Goal: Information Seeking & Learning: Check status

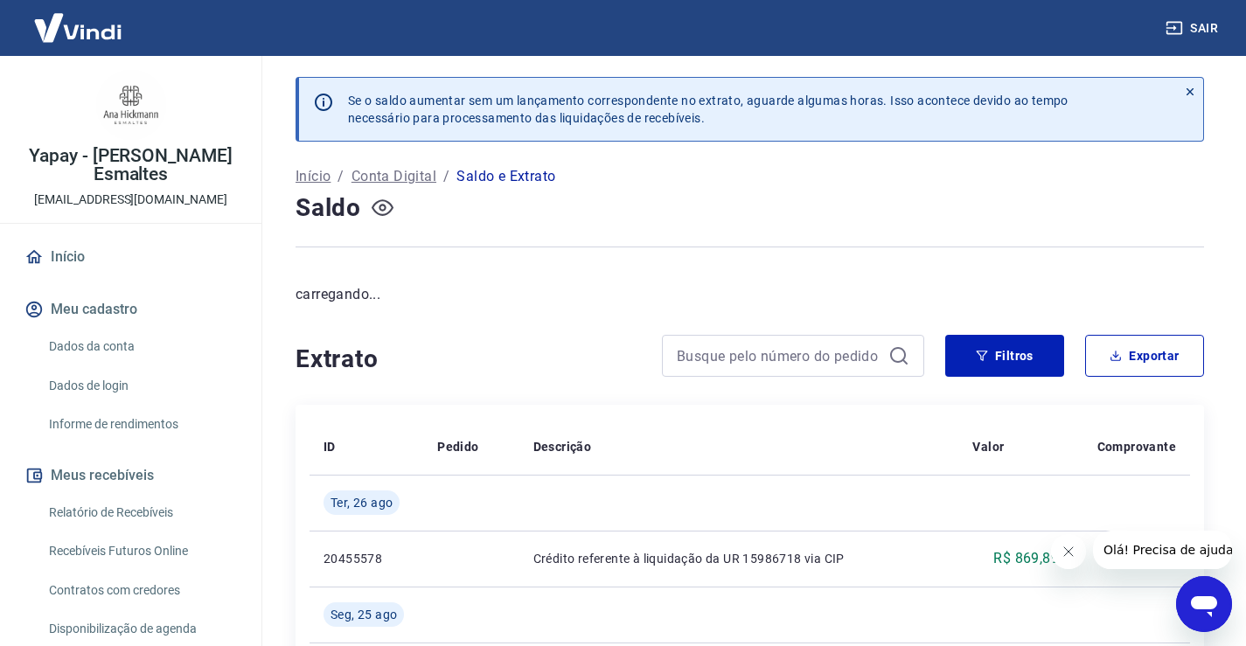
click at [381, 208] on icon "button" at bounding box center [383, 208] width 22 height 22
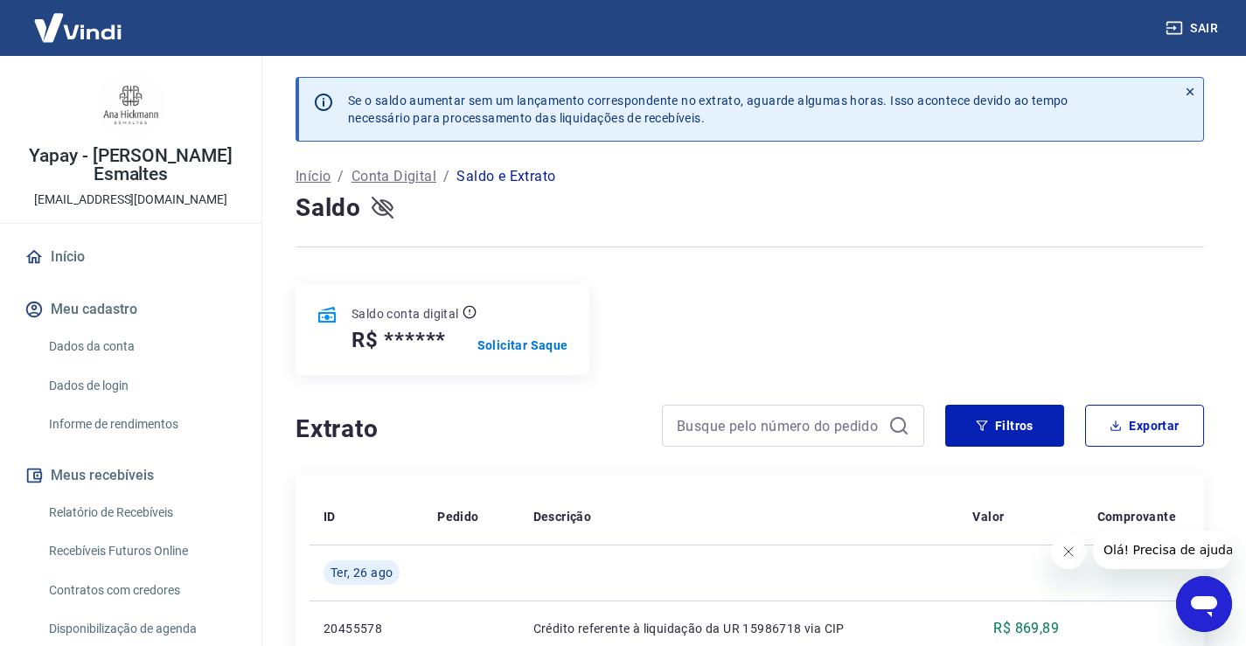
click at [388, 217] on icon "button" at bounding box center [383, 208] width 22 height 22
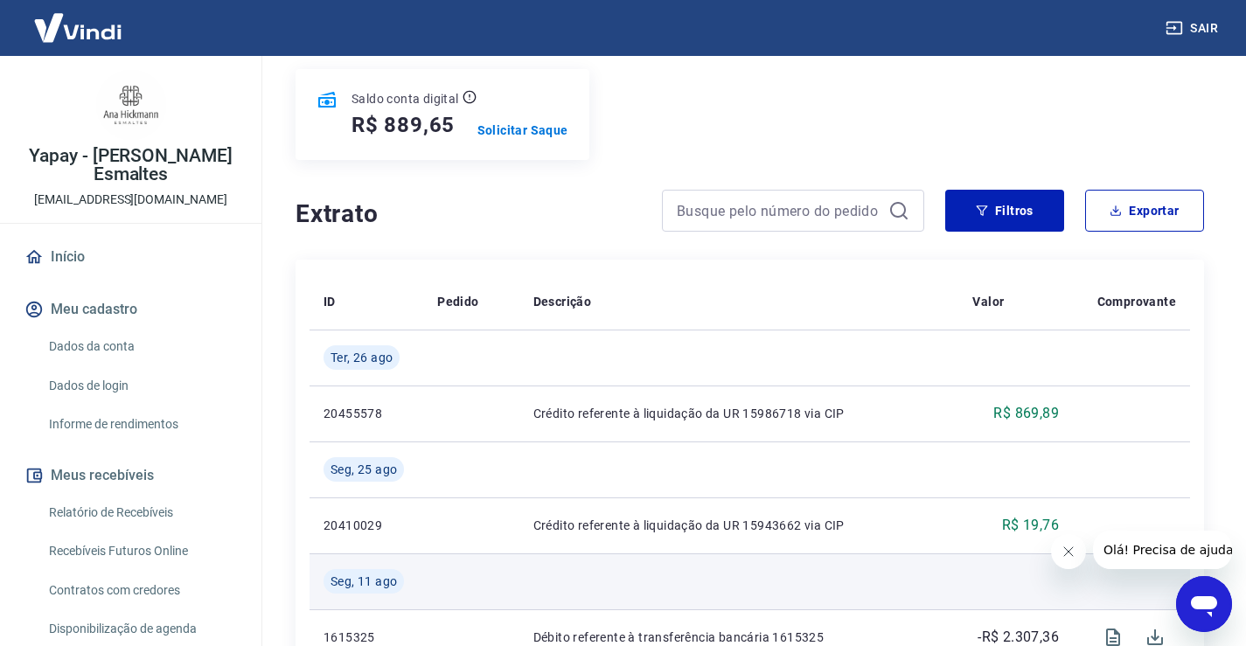
scroll to position [175, 0]
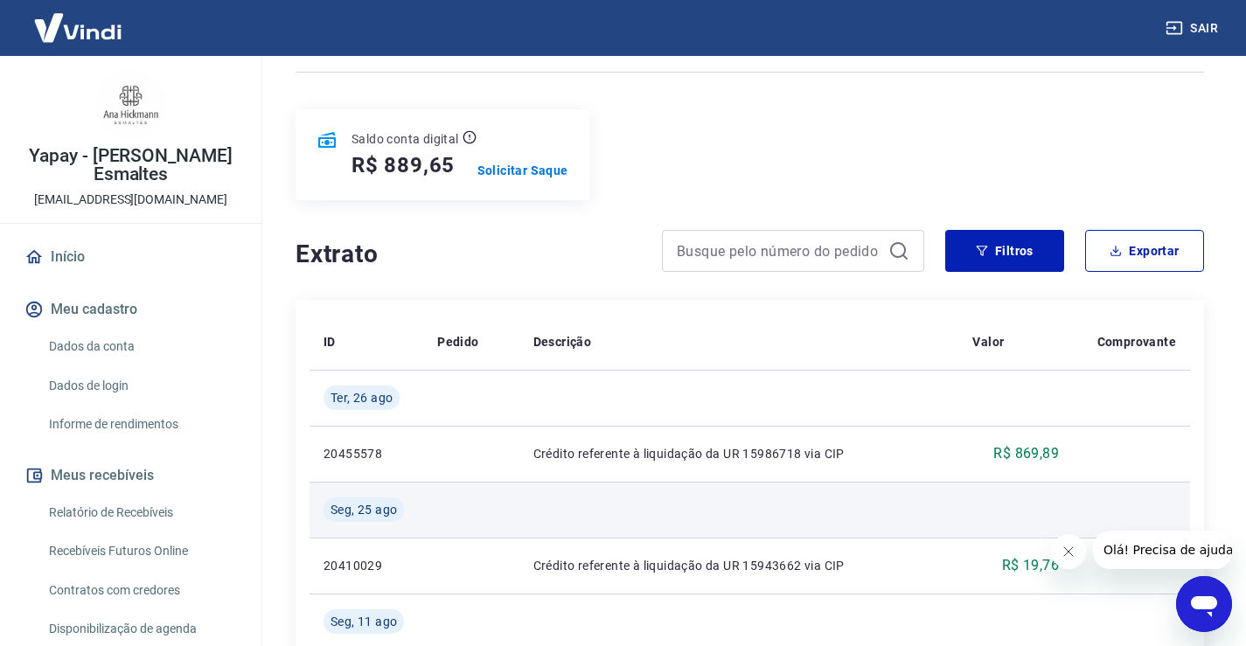
click at [623, 536] on td at bounding box center [739, 510] width 440 height 56
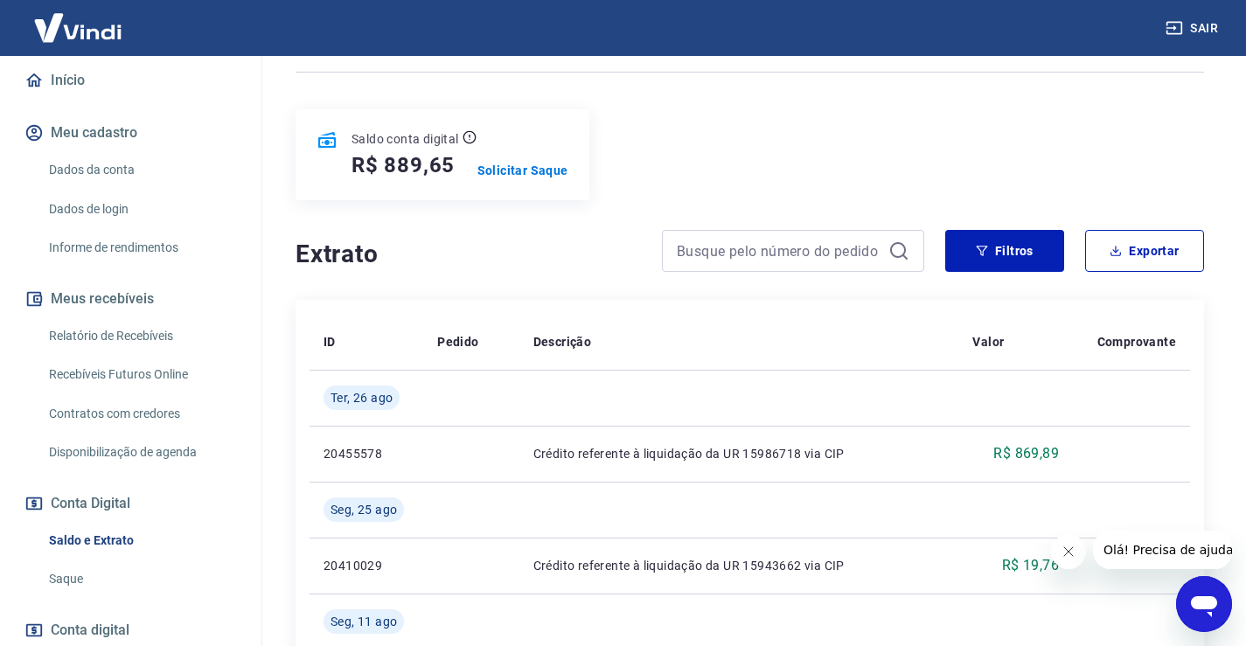
scroll to position [23, 0]
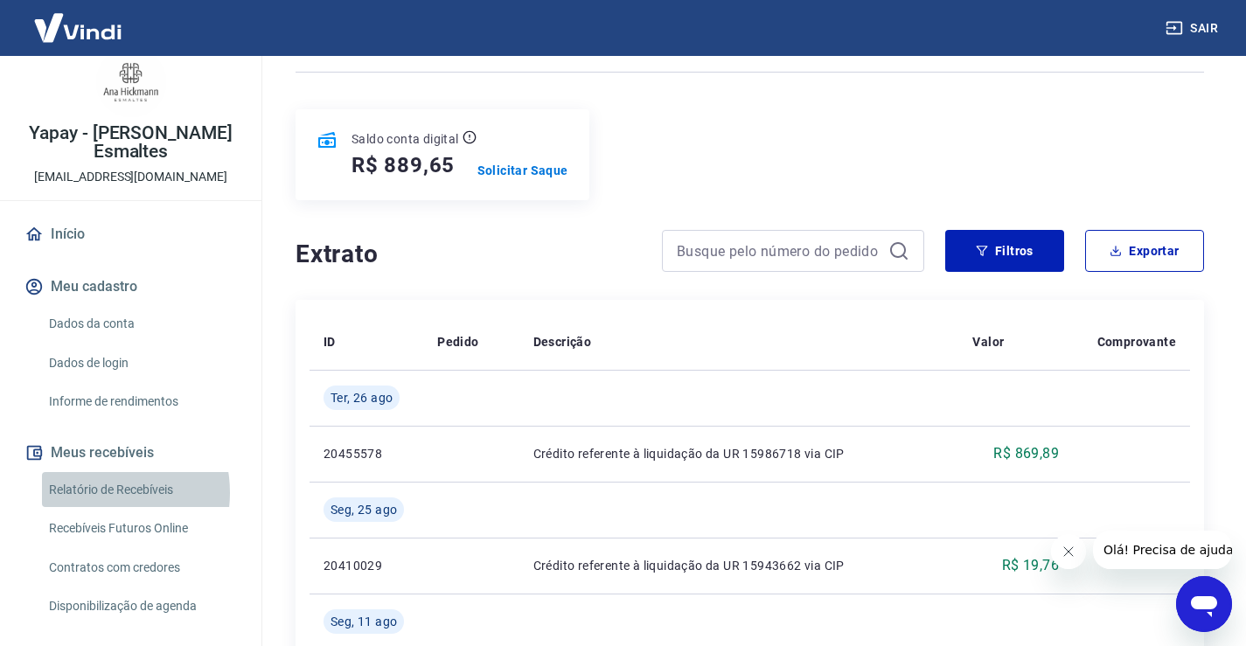
click at [103, 492] on link "Relatório de Recebíveis" at bounding box center [141, 490] width 198 height 36
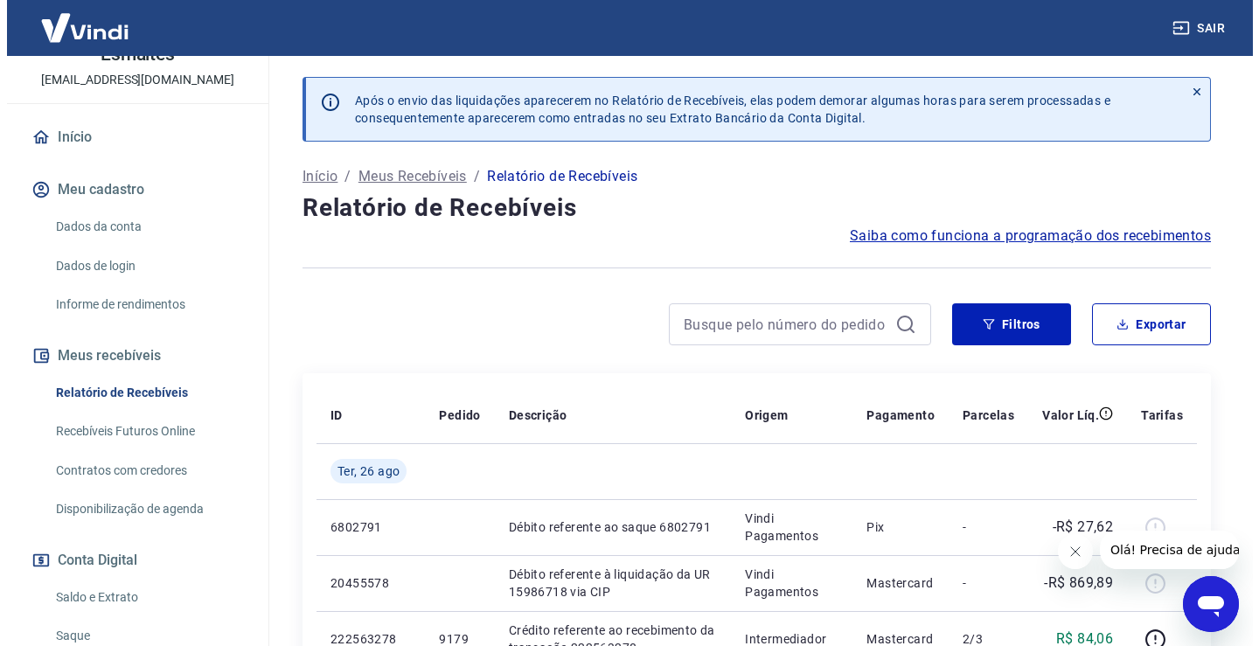
scroll to position [198, 0]
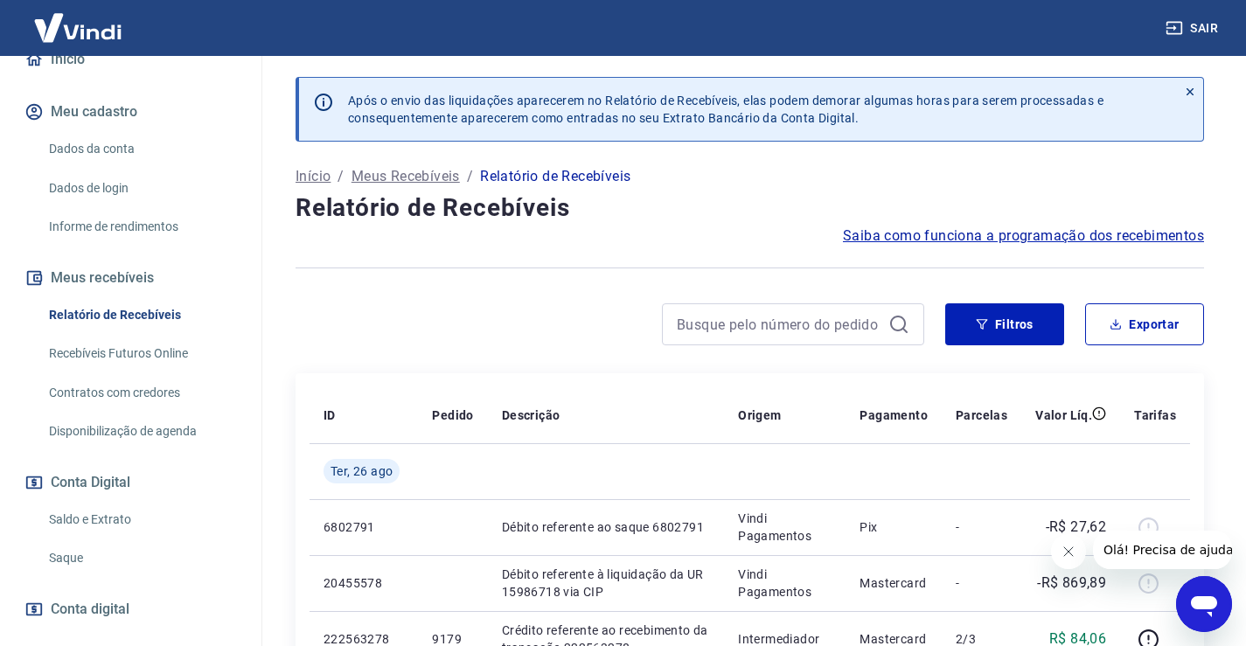
click at [116, 504] on link "Saldo e Extrato" at bounding box center [141, 520] width 198 height 36
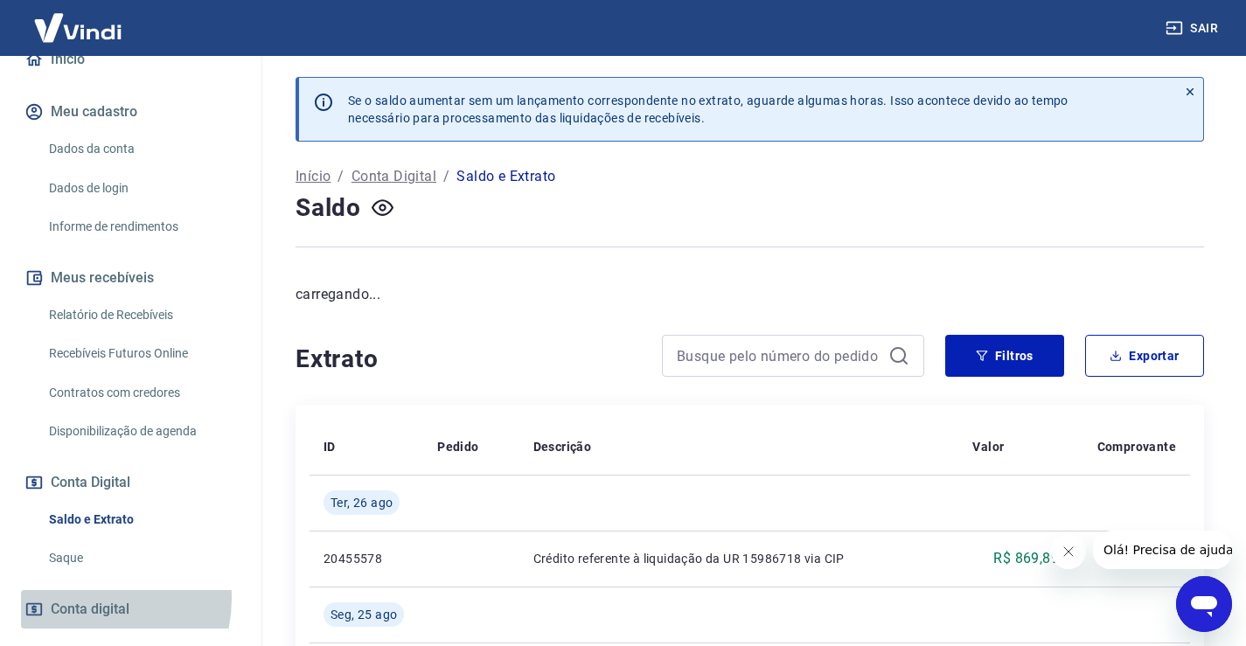
click at [79, 598] on span "Conta digital" at bounding box center [90, 609] width 79 height 24
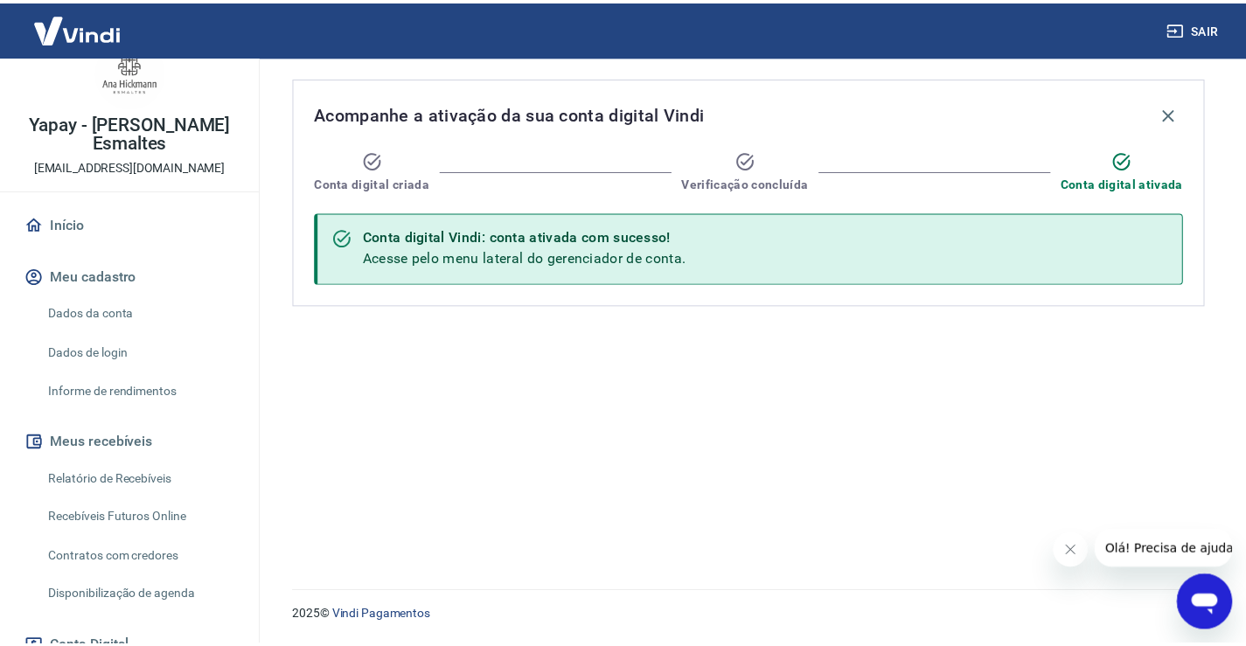
scroll to position [23, 0]
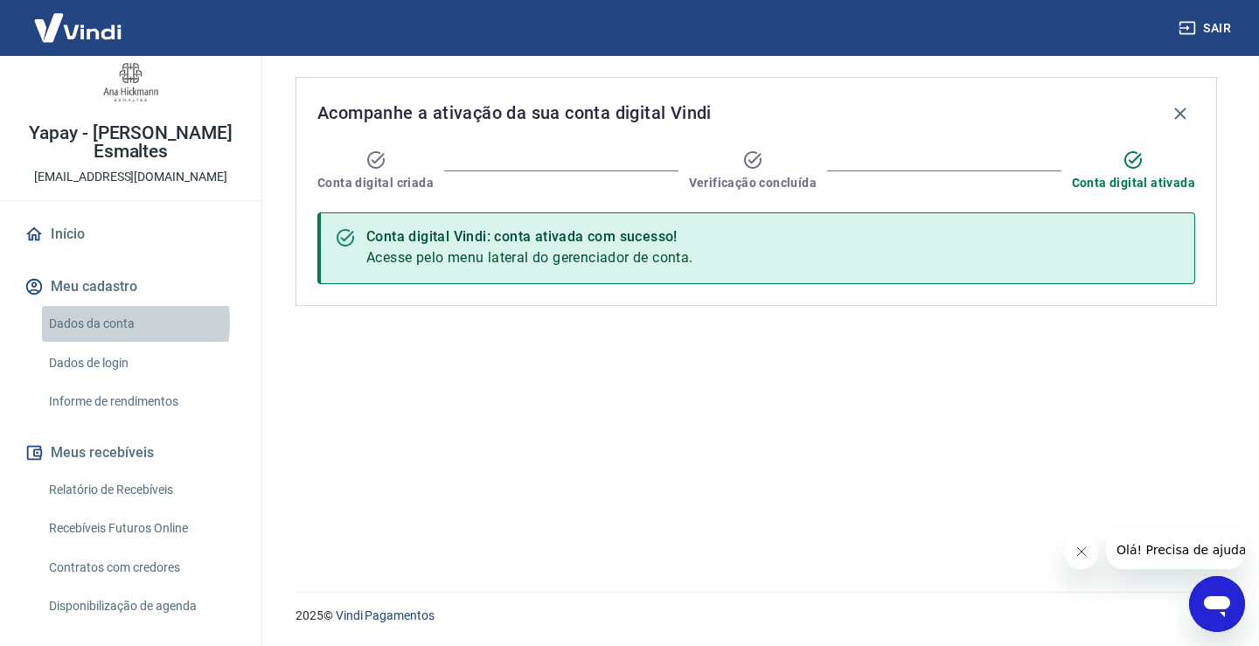
click at [106, 324] on link "Dados da conta" at bounding box center [141, 324] width 198 height 36
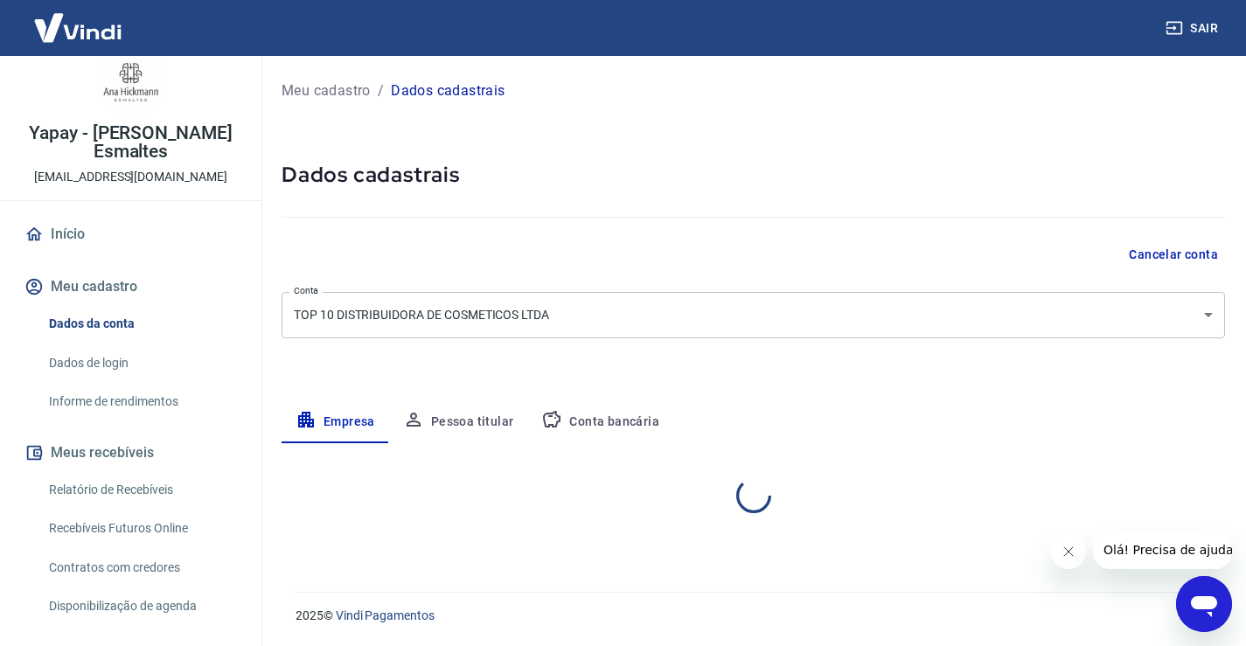
select select "SP"
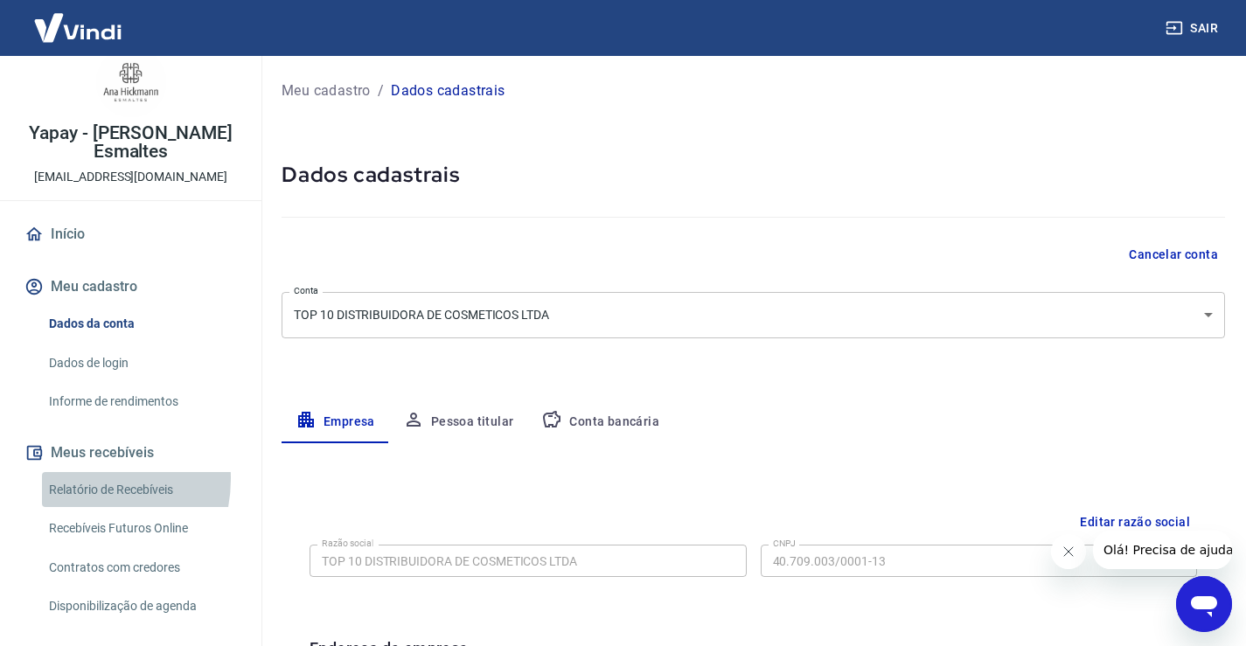
click at [78, 478] on link "Relatório de Recebíveis" at bounding box center [141, 490] width 198 height 36
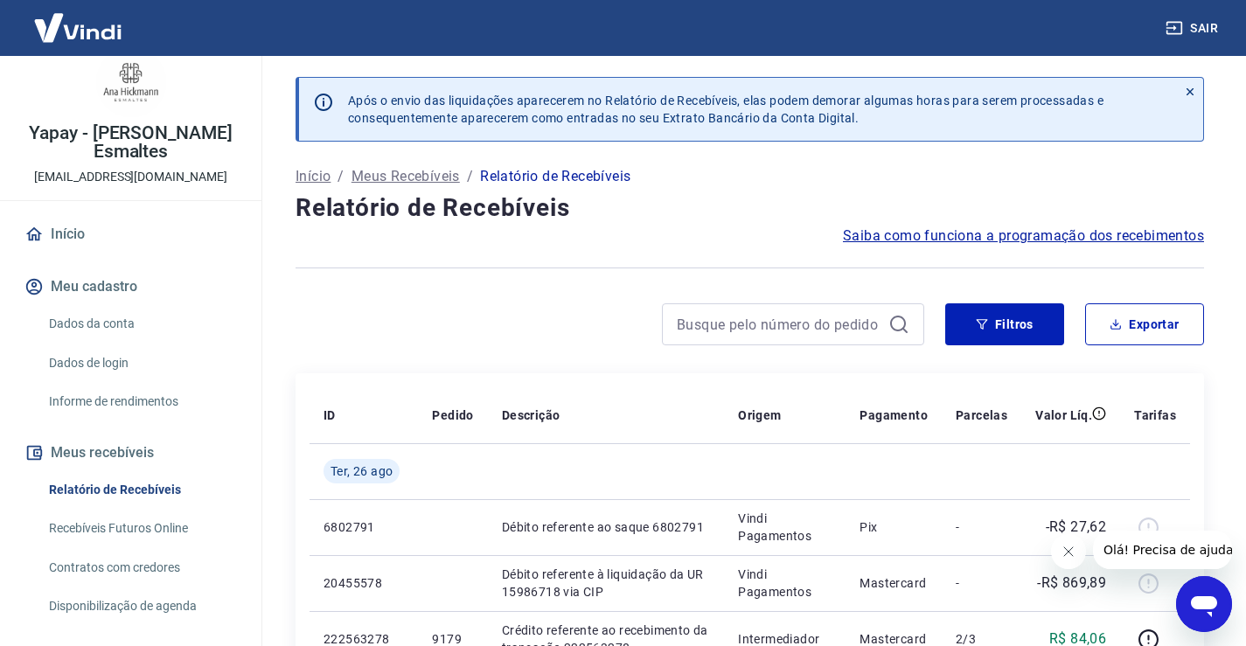
click at [999, 239] on span "Saiba como funciona a programação dos recebimentos" at bounding box center [1023, 236] width 361 height 21
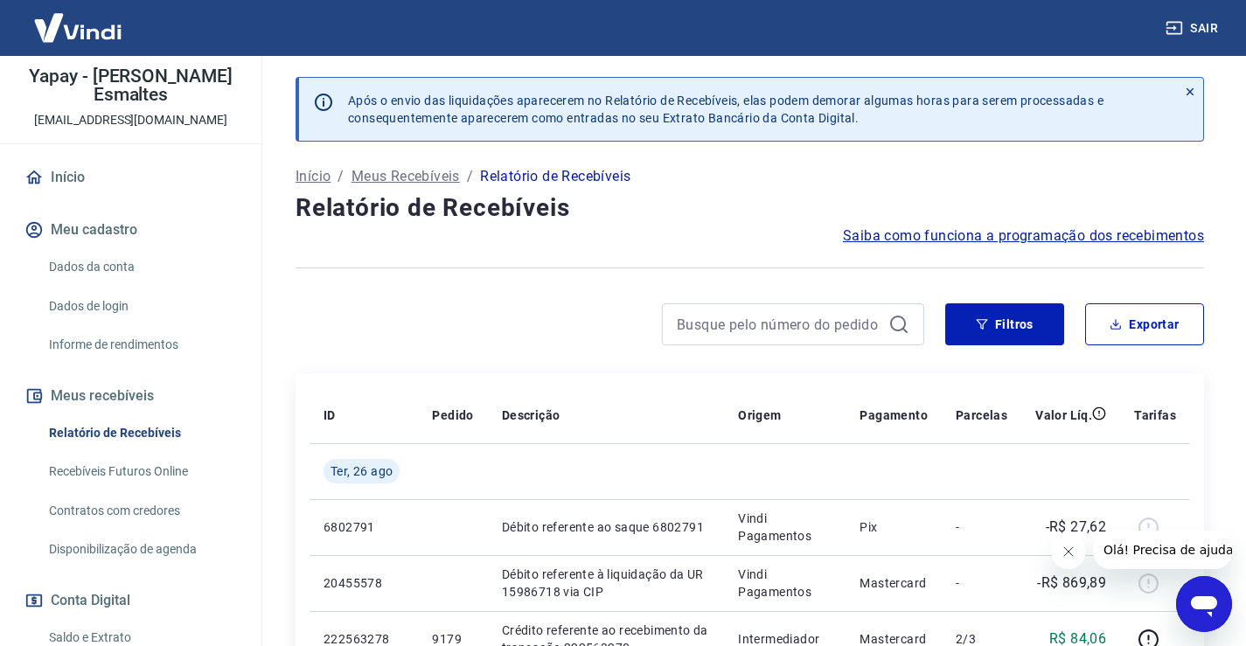
scroll to position [110, 0]
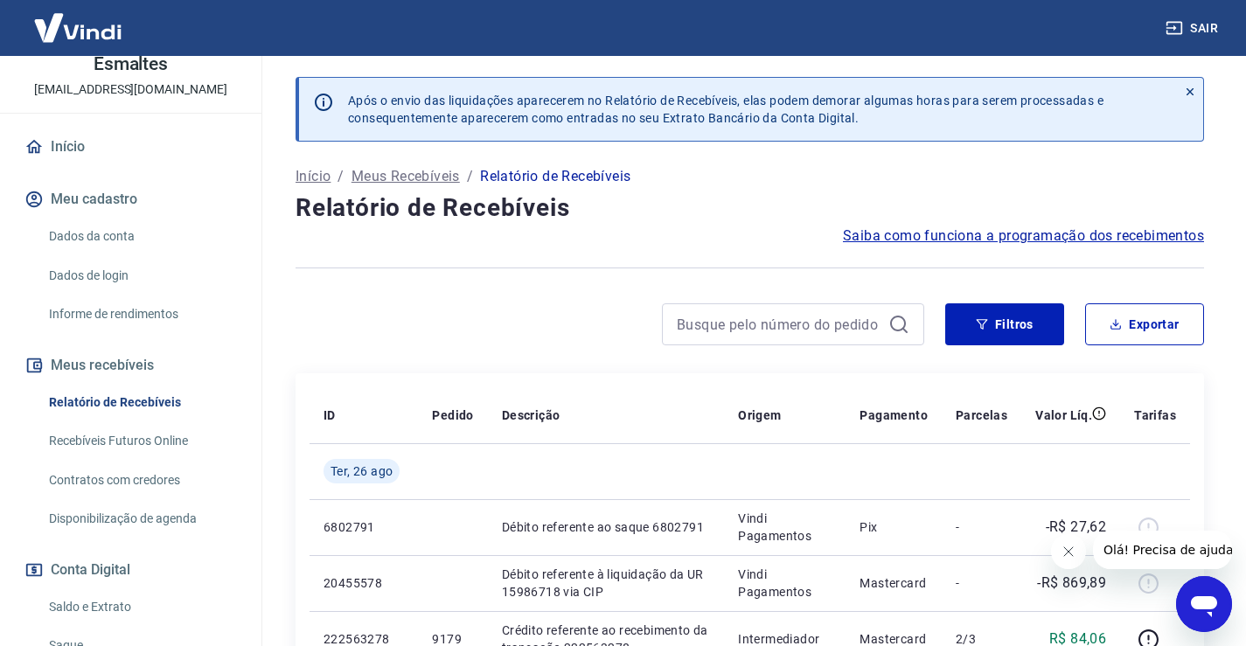
click at [119, 501] on link "Disponibilização de agenda" at bounding box center [141, 519] width 198 height 36
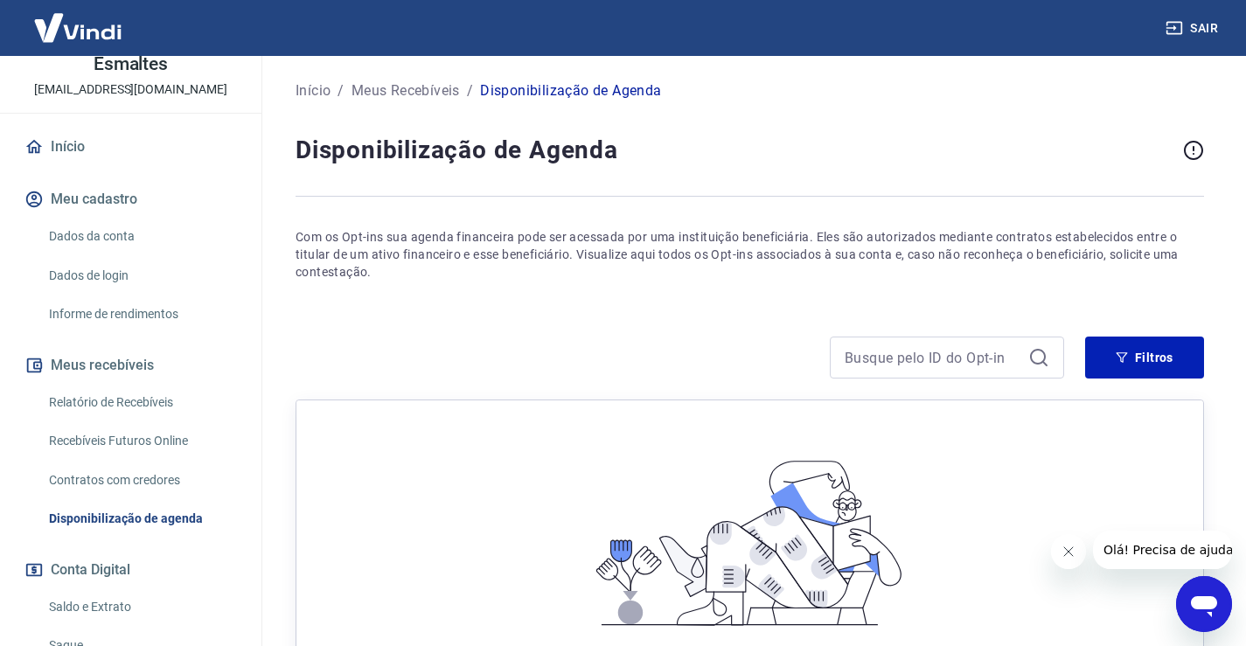
click at [148, 477] on link "Contratos com credores" at bounding box center [141, 481] width 198 height 36
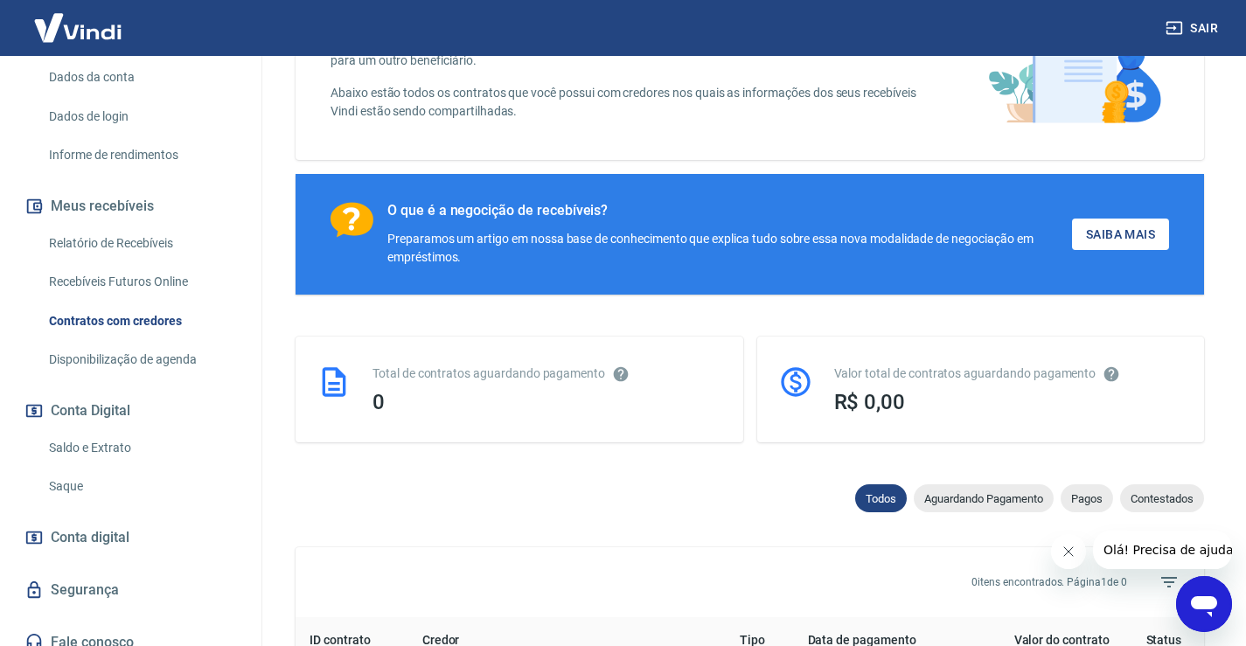
scroll to position [285, 0]
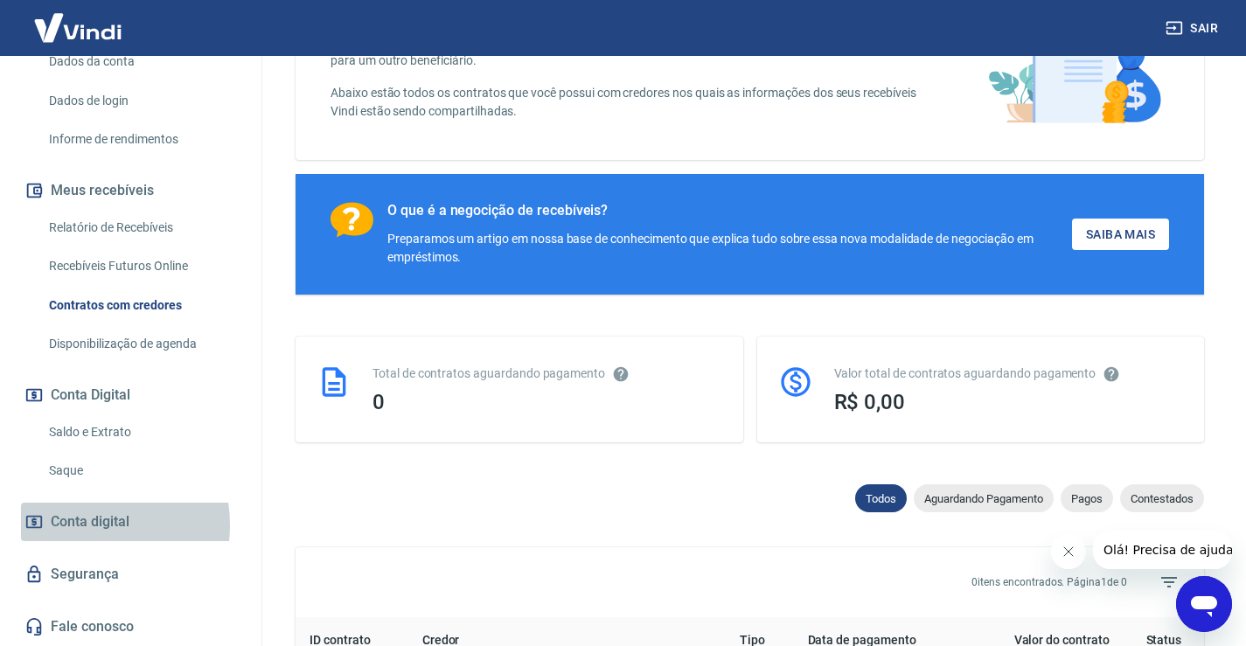
click at [79, 525] on span "Conta digital" at bounding box center [90, 522] width 79 height 24
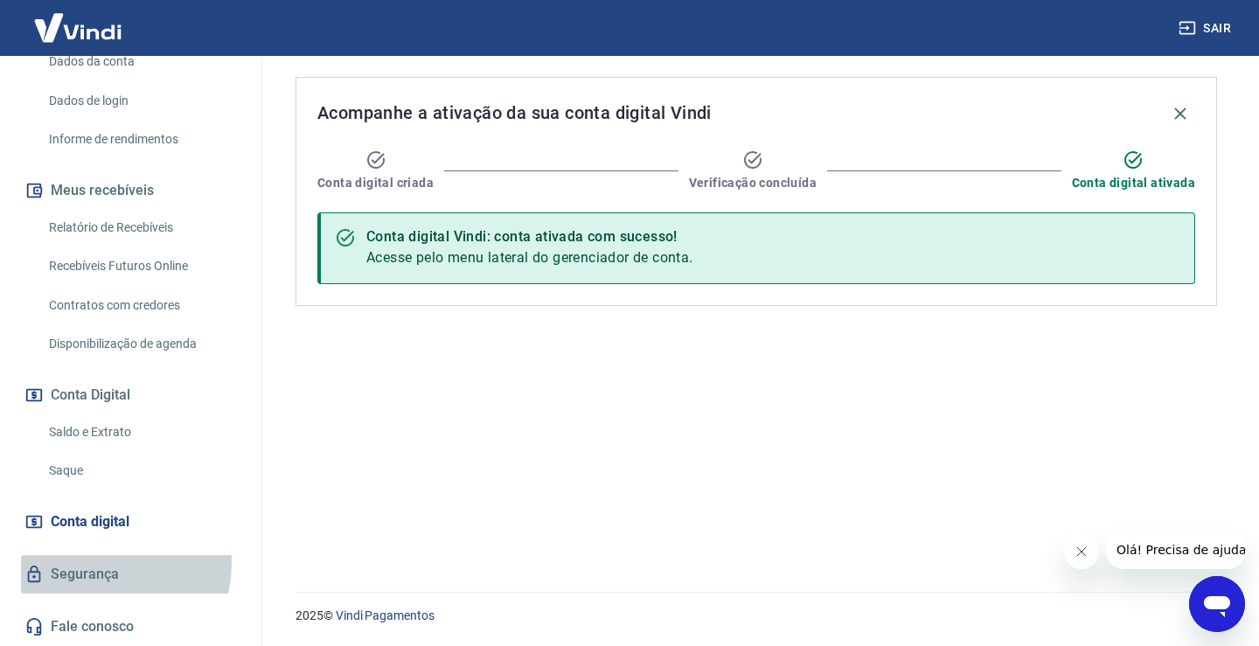
click at [84, 561] on link "Segurança" at bounding box center [130, 574] width 219 height 38
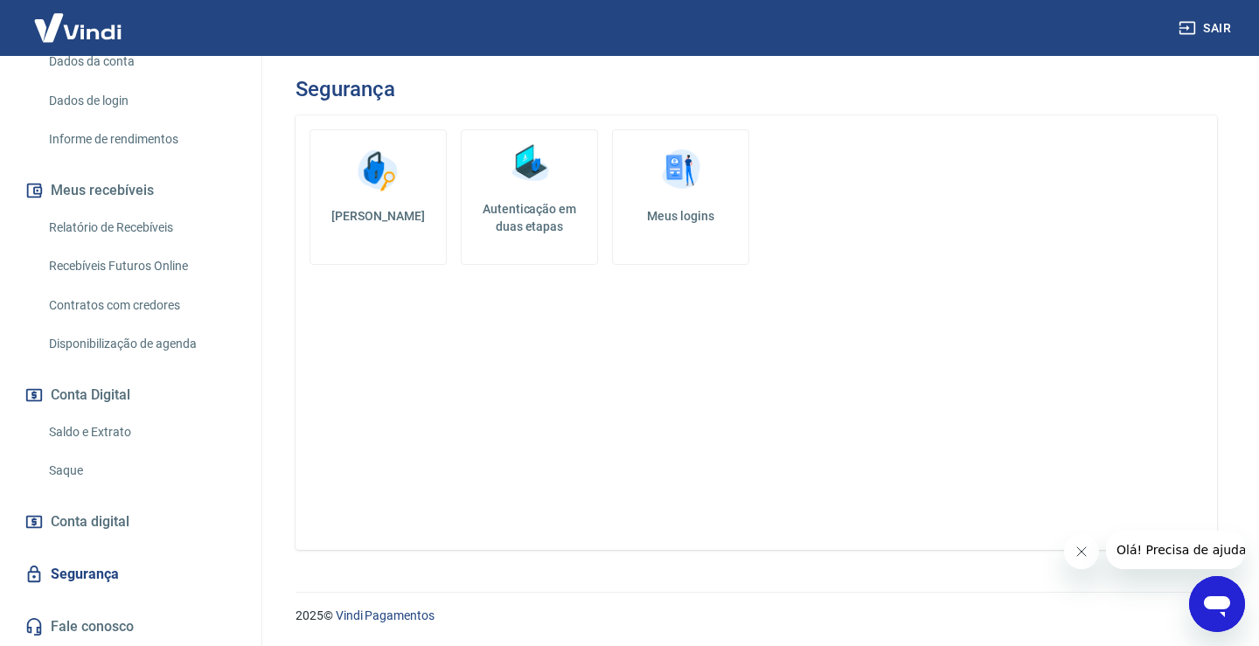
click at [86, 454] on link "Saque" at bounding box center [141, 471] width 198 height 36
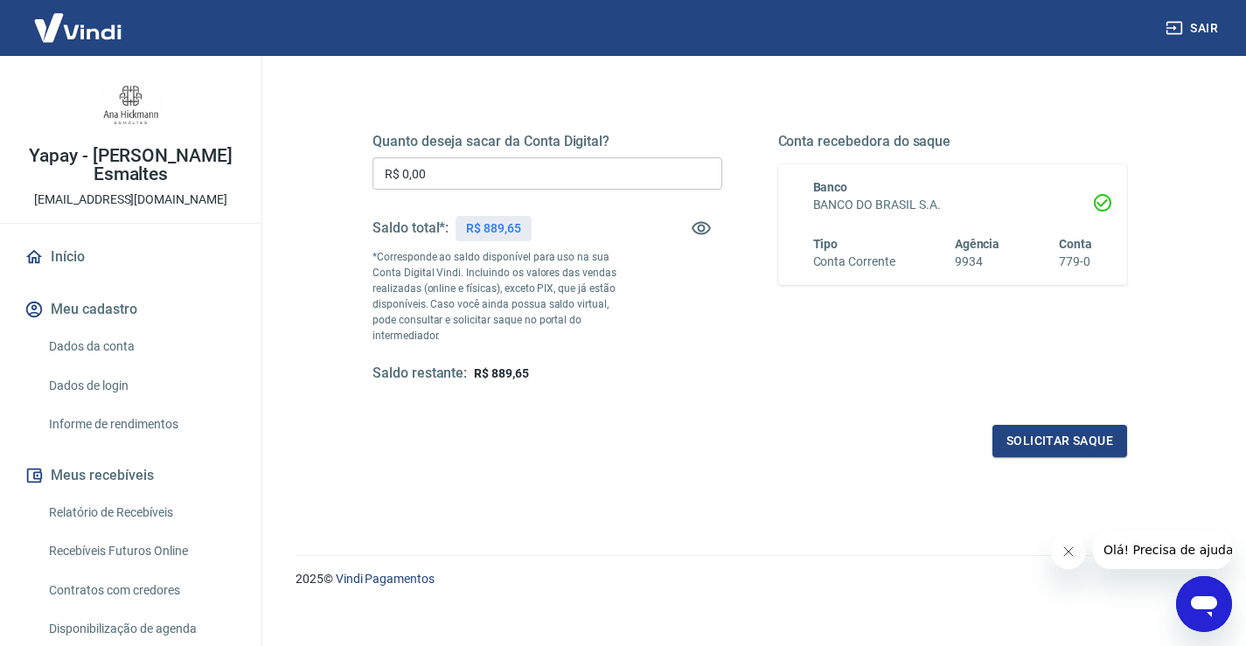
click at [106, 308] on button "Meu cadastro" at bounding box center [130, 309] width 219 height 38
click at [114, 508] on link "Relatório de Recebíveis" at bounding box center [141, 513] width 198 height 36
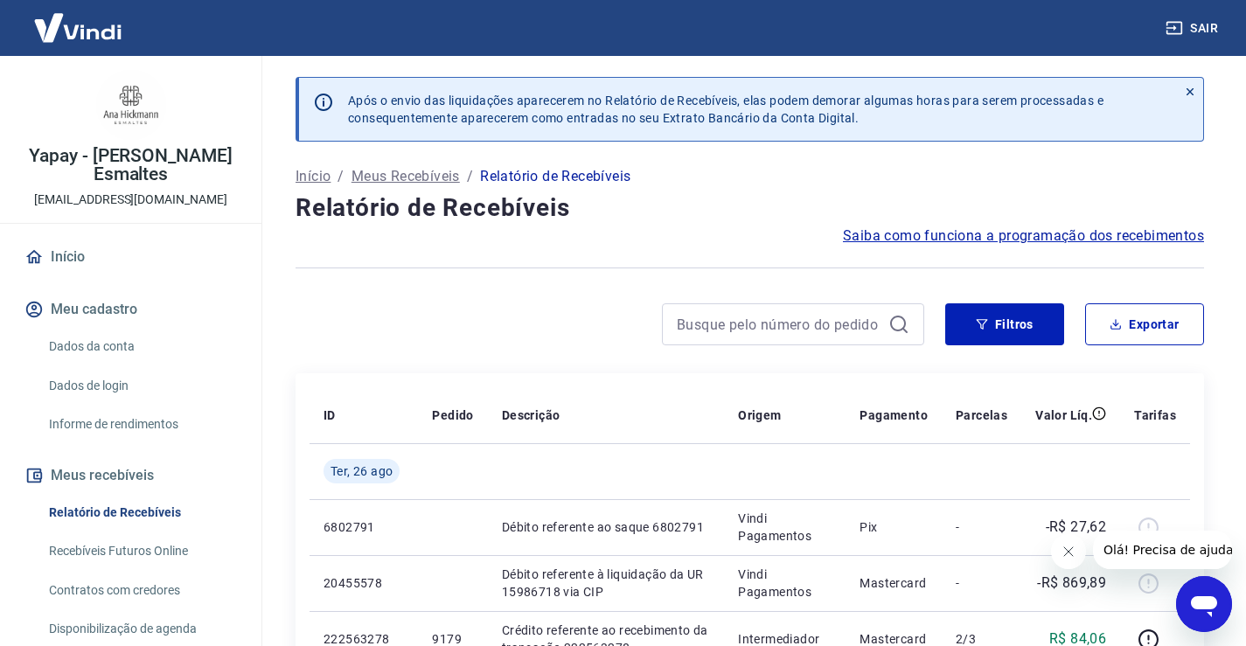
click at [1117, 460] on td at bounding box center [1070, 471] width 99 height 56
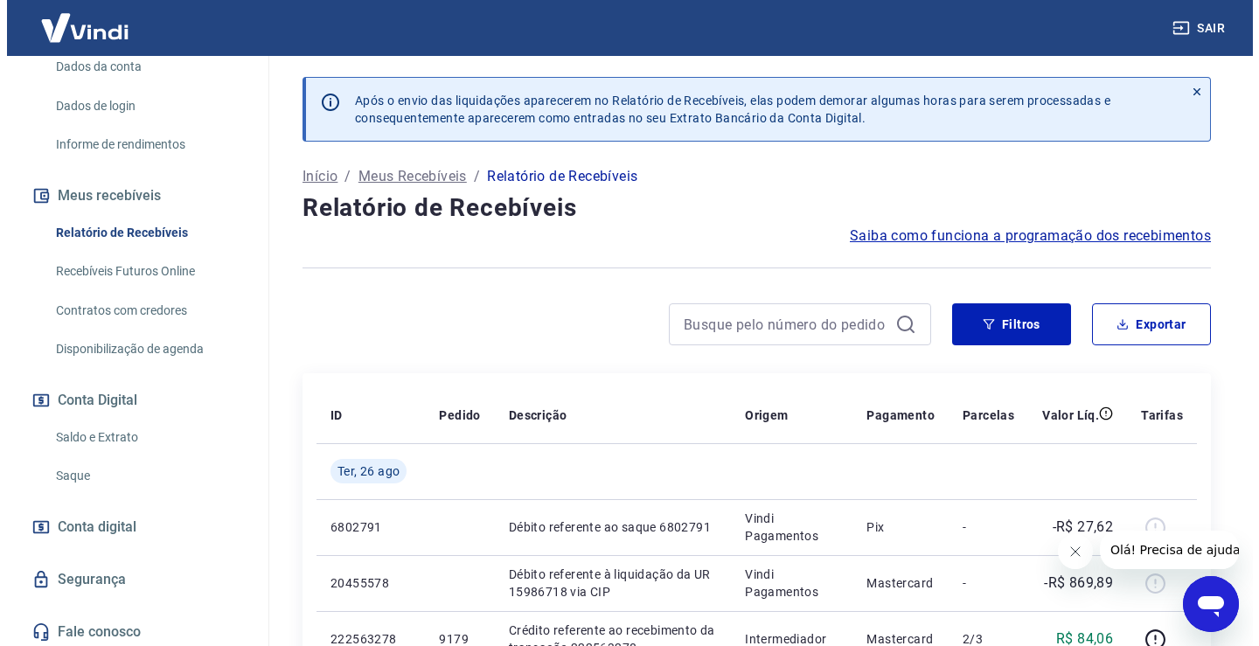
scroll to position [285, 0]
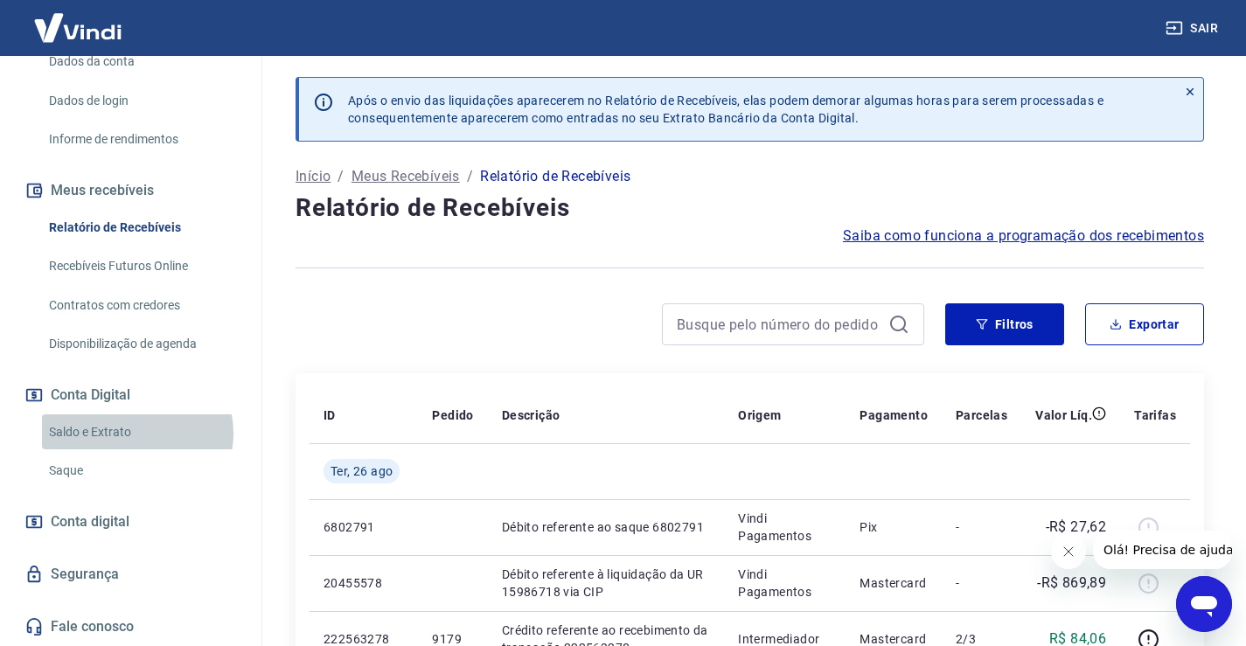
click at [136, 433] on link "Saldo e Extrato" at bounding box center [141, 432] width 198 height 36
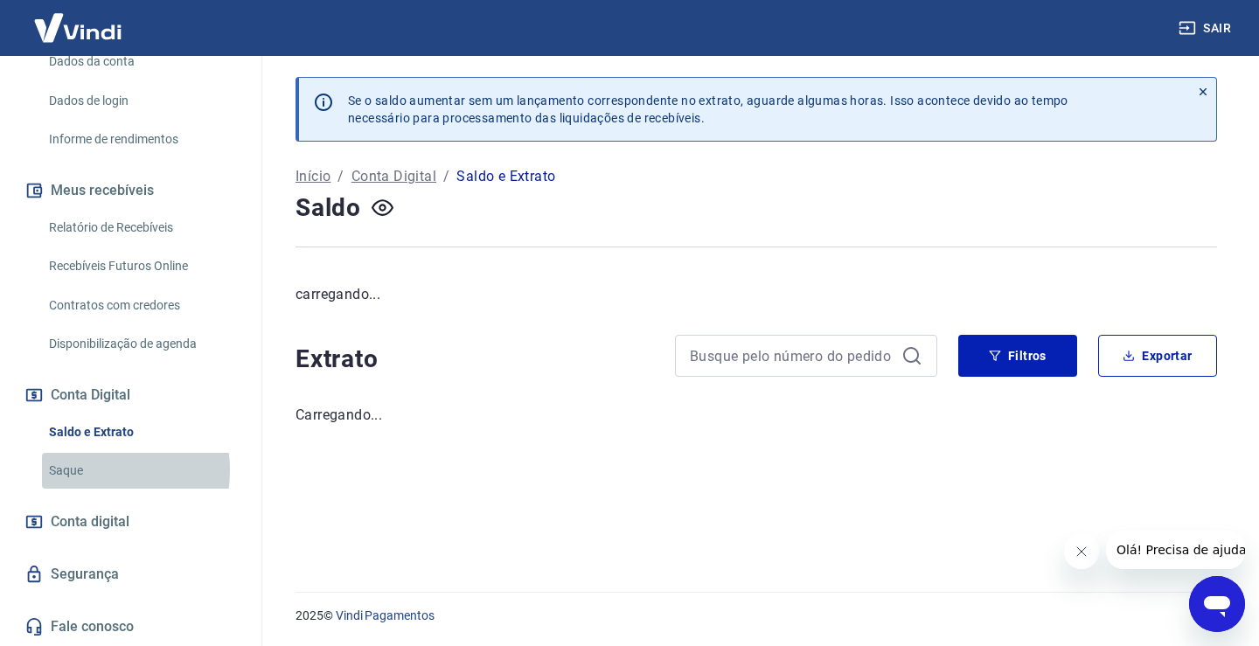
click at [92, 470] on link "Saque" at bounding box center [141, 471] width 198 height 36
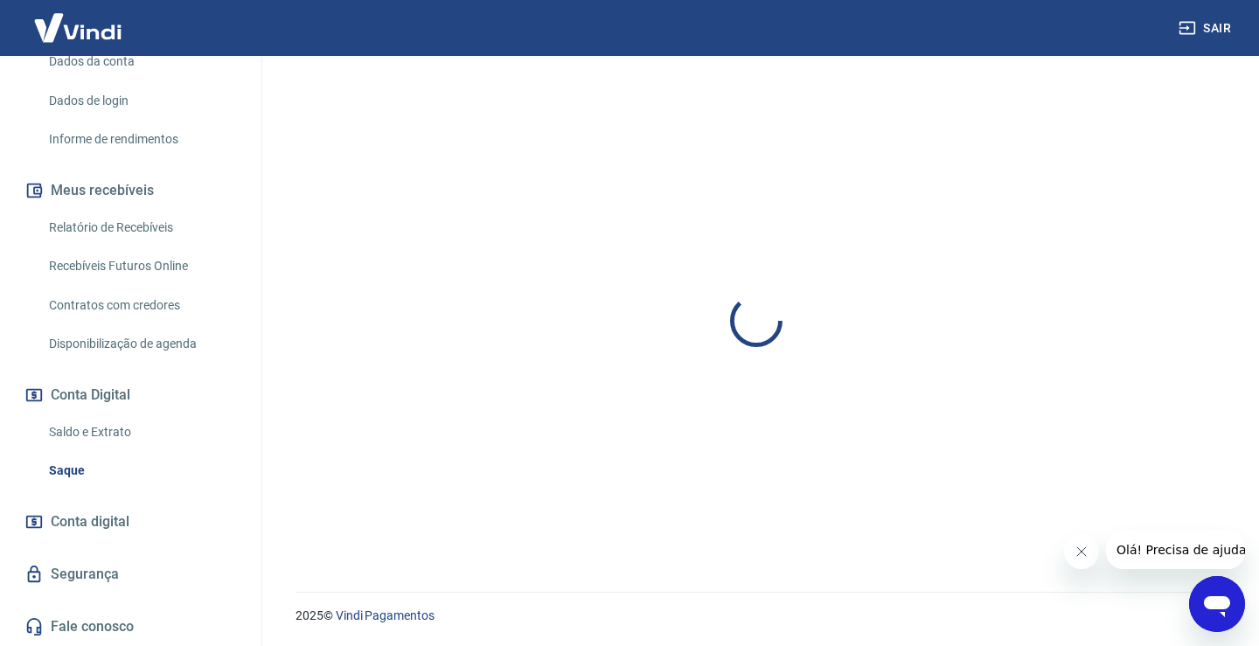
scroll to position [23, 0]
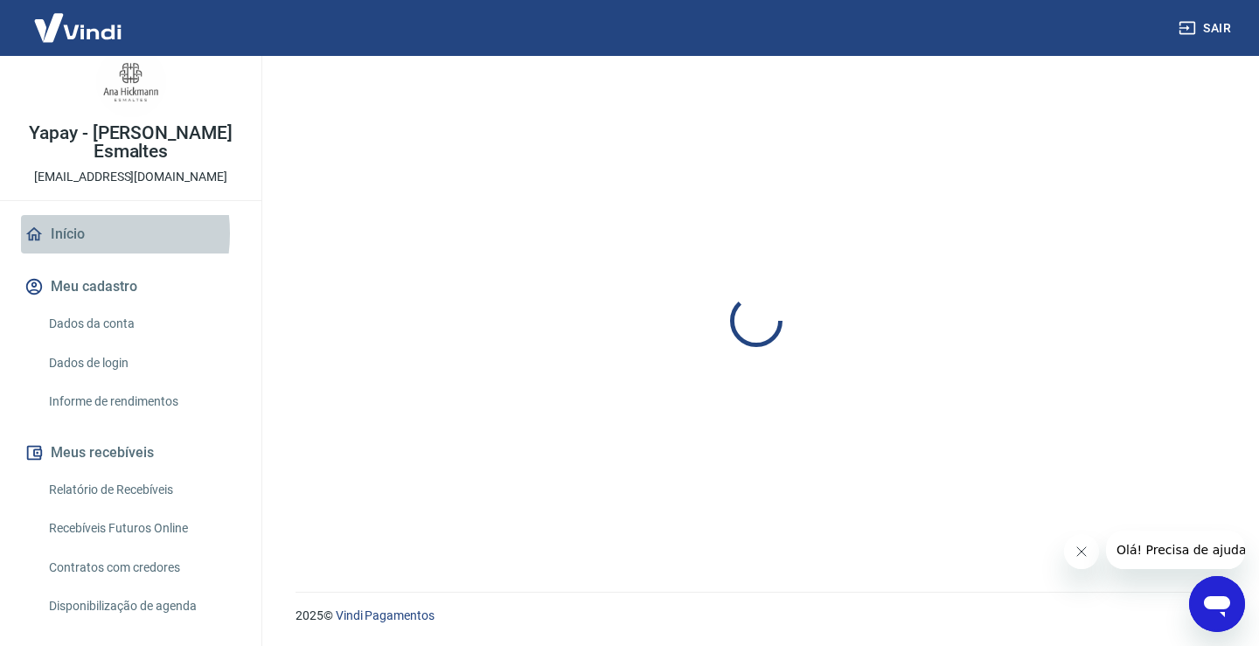
click at [67, 233] on link "Início" at bounding box center [130, 234] width 219 height 38
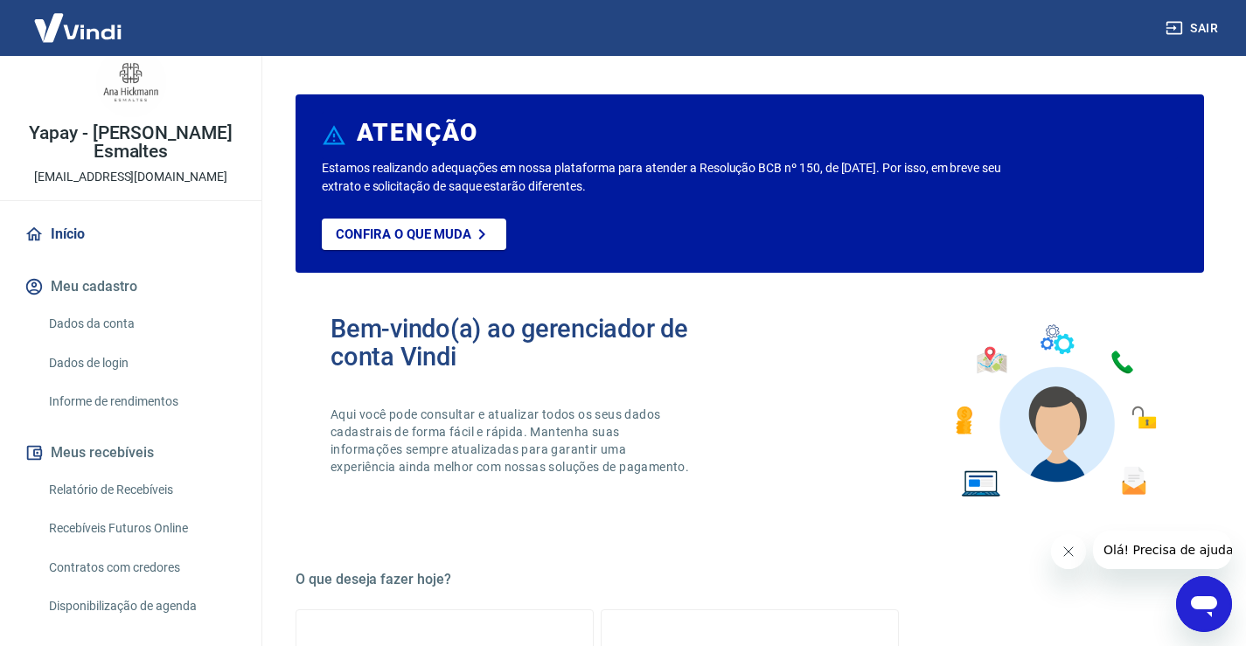
click at [68, 232] on link "Início" at bounding box center [130, 234] width 219 height 38
click at [92, 154] on p "Yapay - [PERSON_NAME] Esmaltes" at bounding box center [130, 142] width 233 height 37
click at [108, 289] on button "Meu cadastro" at bounding box center [130, 287] width 219 height 38
click at [108, 321] on link "Dados da conta" at bounding box center [141, 324] width 198 height 36
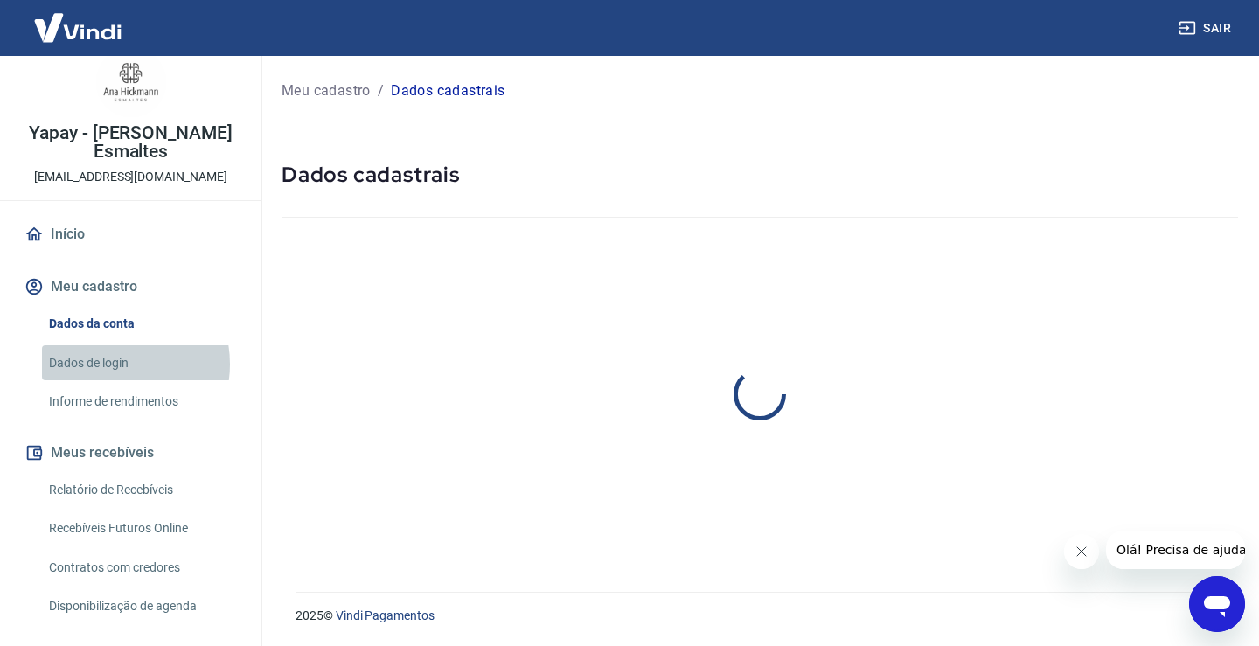
click at [115, 364] on link "Dados de login" at bounding box center [141, 363] width 198 height 36
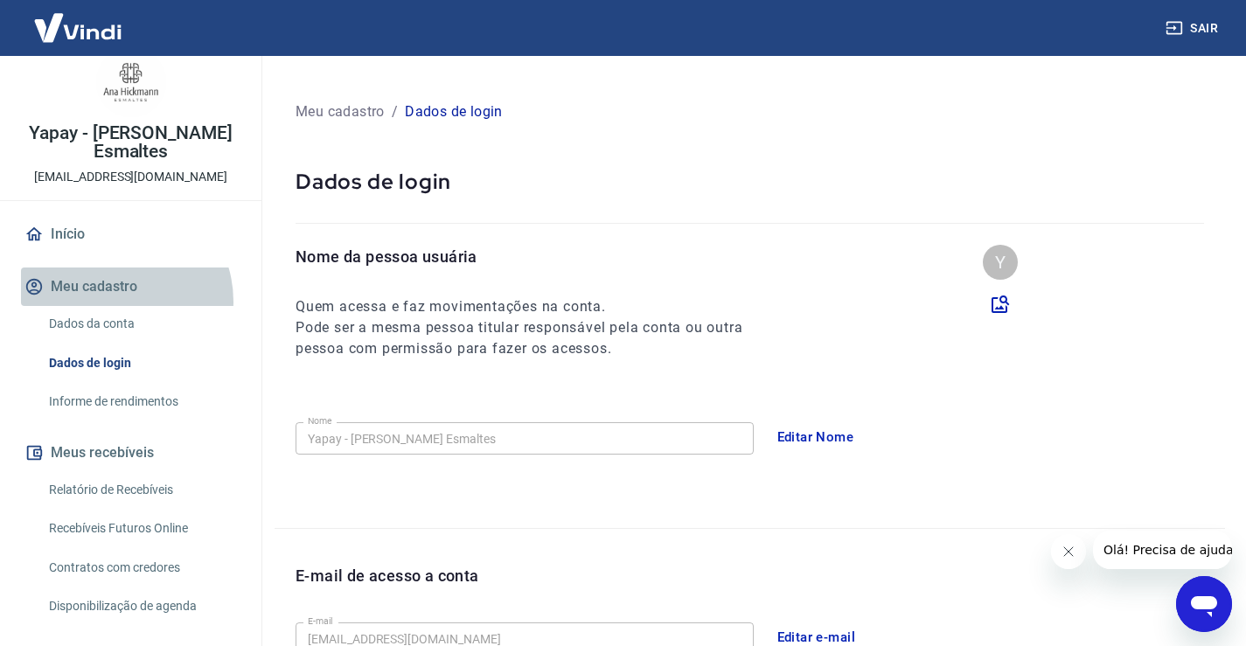
click at [112, 302] on button "Meu cadastro" at bounding box center [130, 287] width 219 height 38
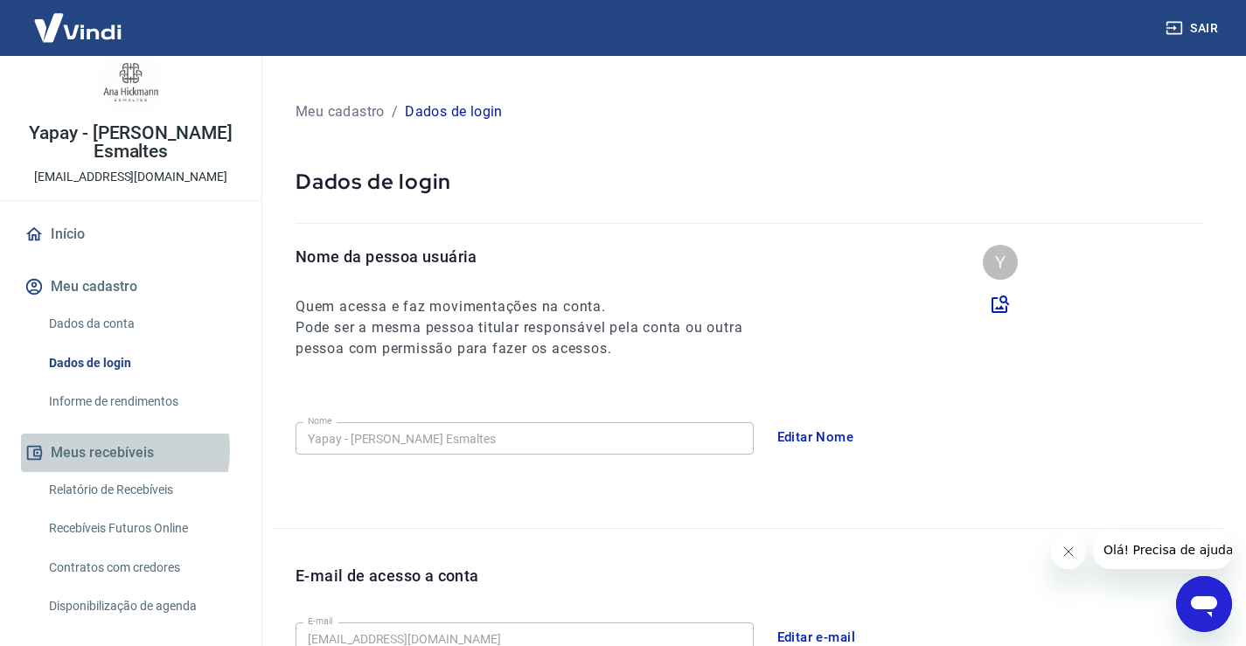
click at [116, 450] on button "Meus recebíveis" at bounding box center [130, 453] width 219 height 38
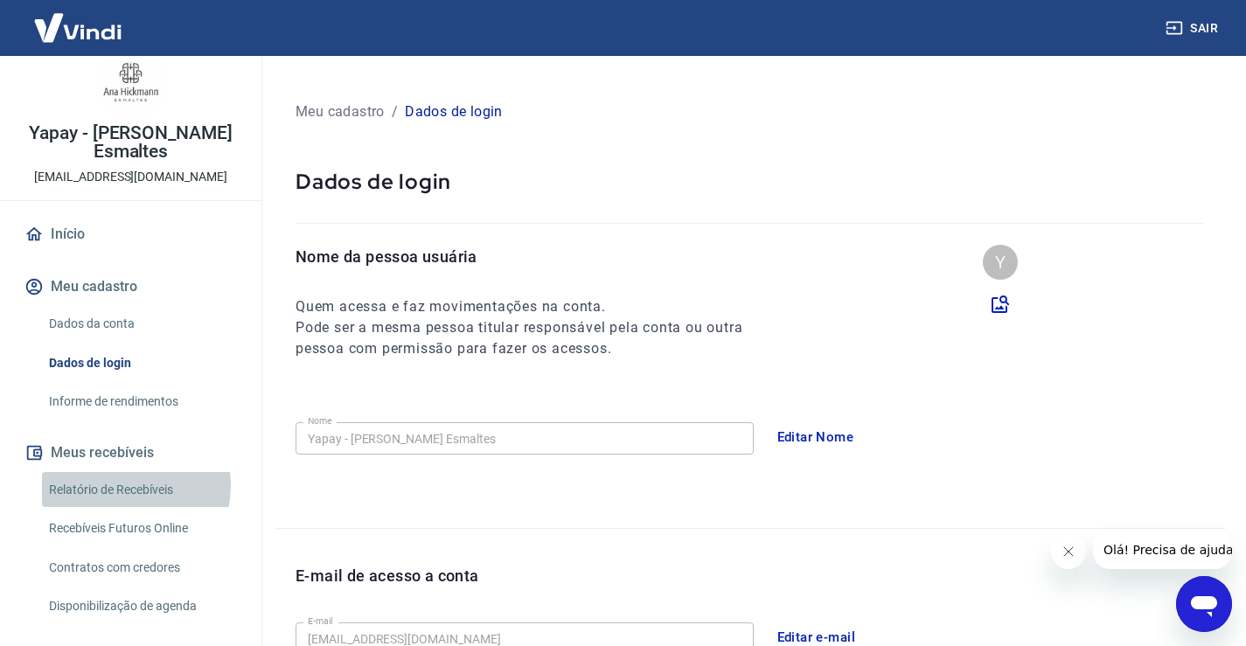
click at [121, 485] on link "Relatório de Recebíveis" at bounding box center [141, 490] width 198 height 36
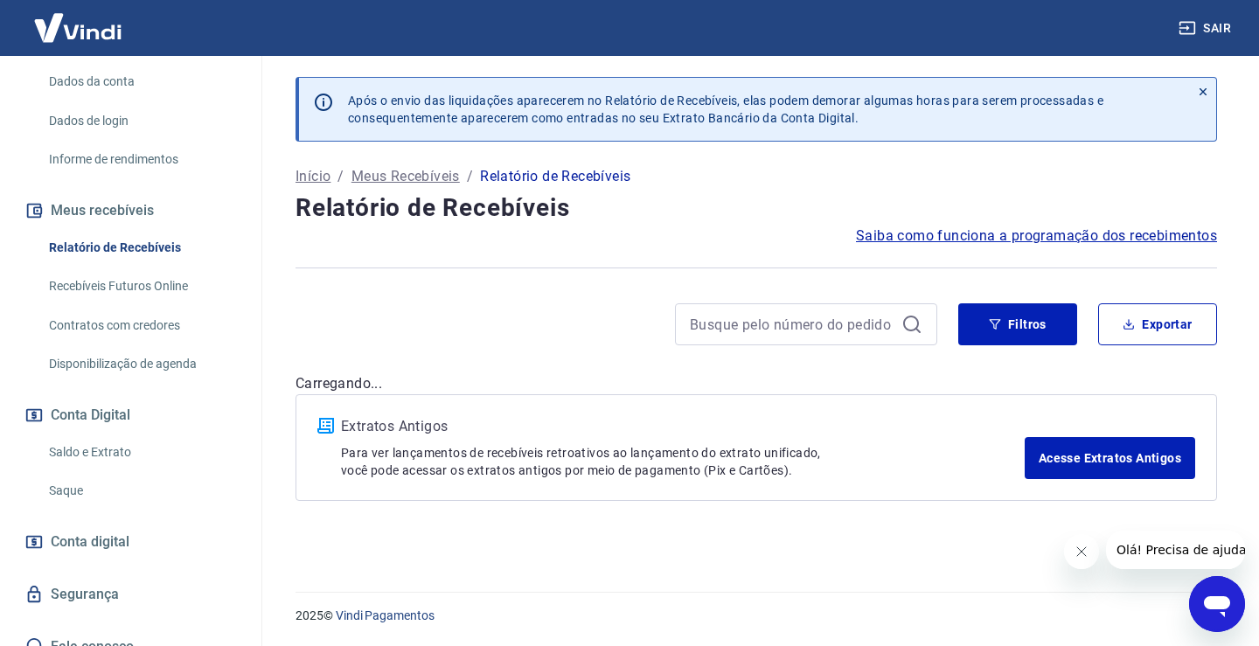
scroll to position [285, 0]
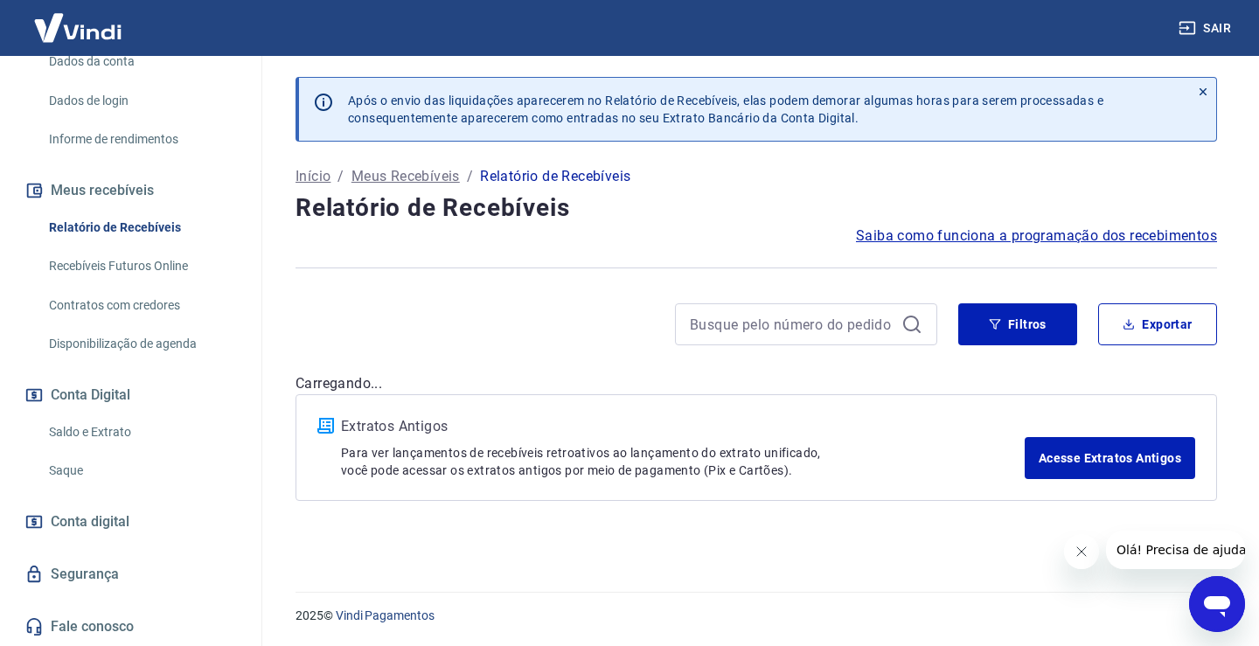
click at [127, 523] on span "Conta digital" at bounding box center [90, 522] width 79 height 24
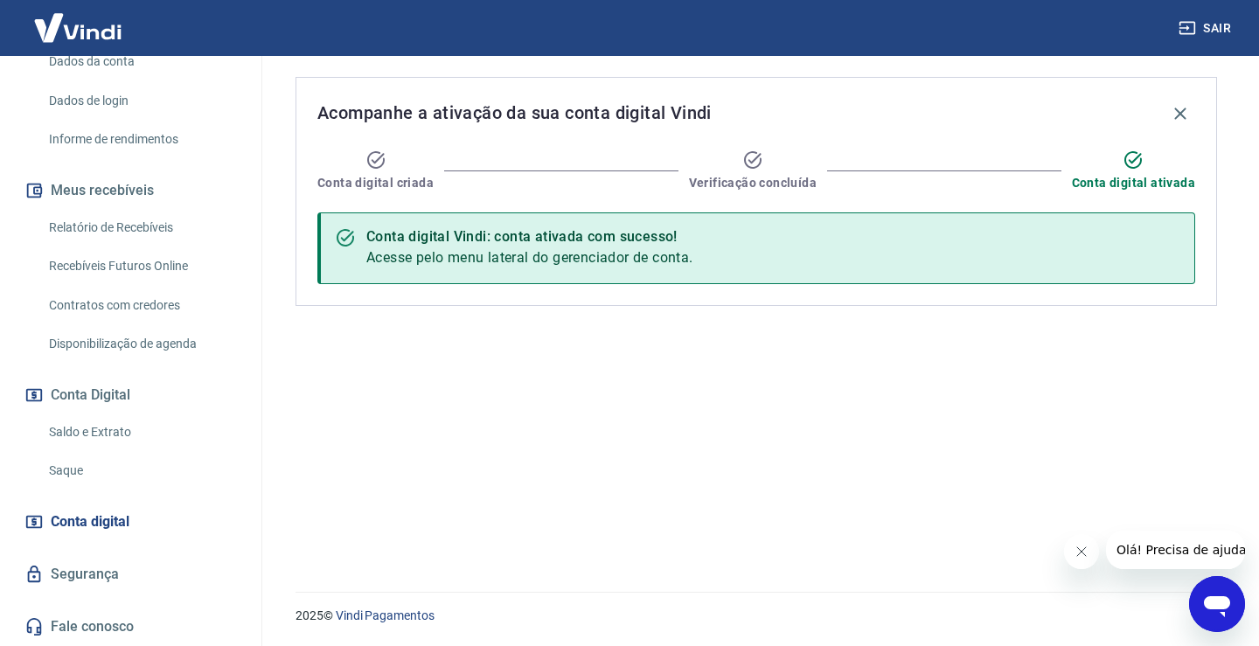
click at [127, 523] on span "Conta digital" at bounding box center [90, 522] width 79 height 24
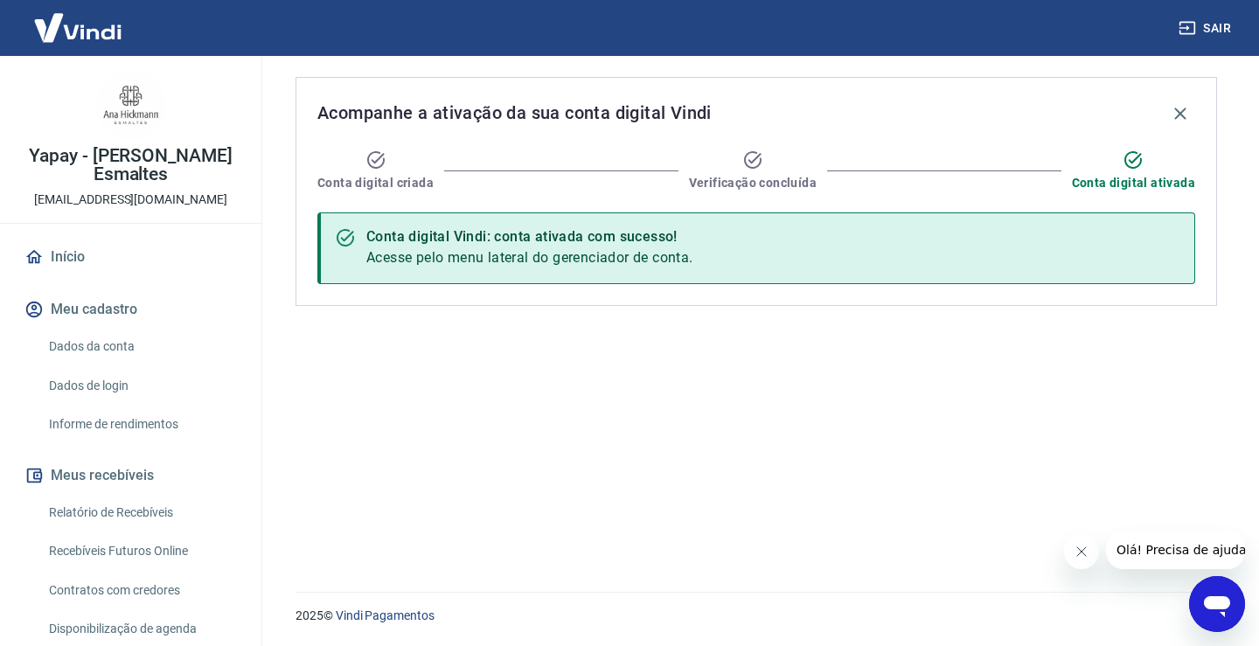
click at [92, 505] on link "Relatório de Recebíveis" at bounding box center [141, 513] width 198 height 36
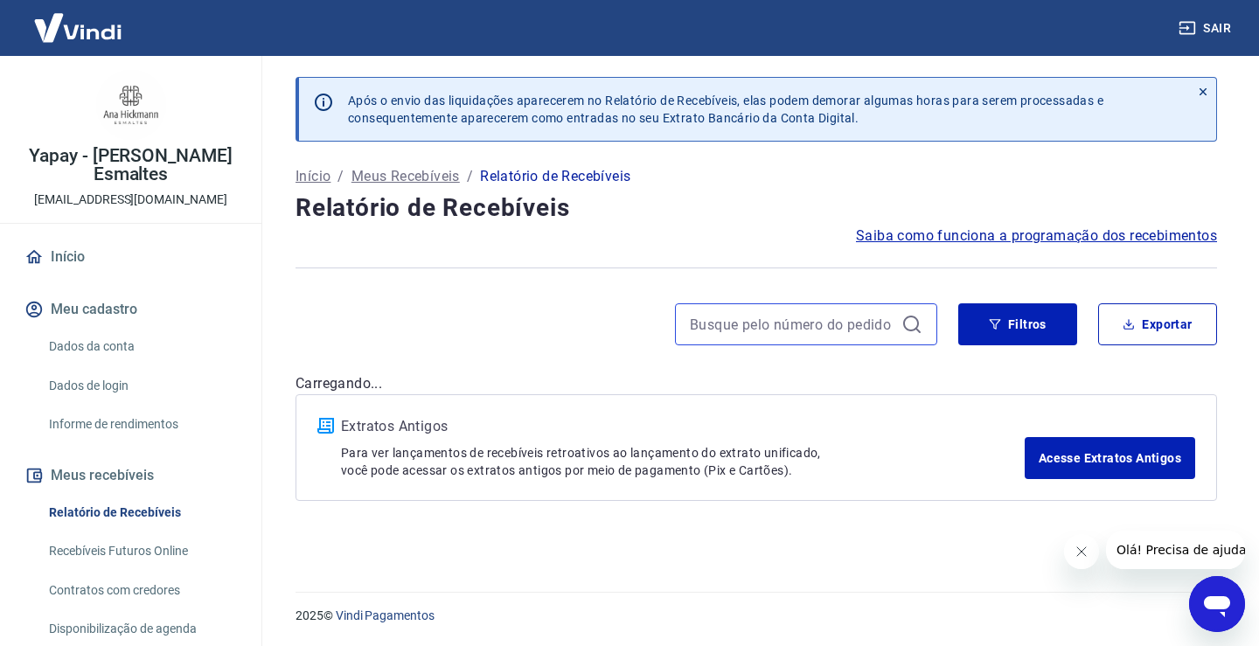
click at [829, 335] on input at bounding box center [792, 324] width 205 height 26
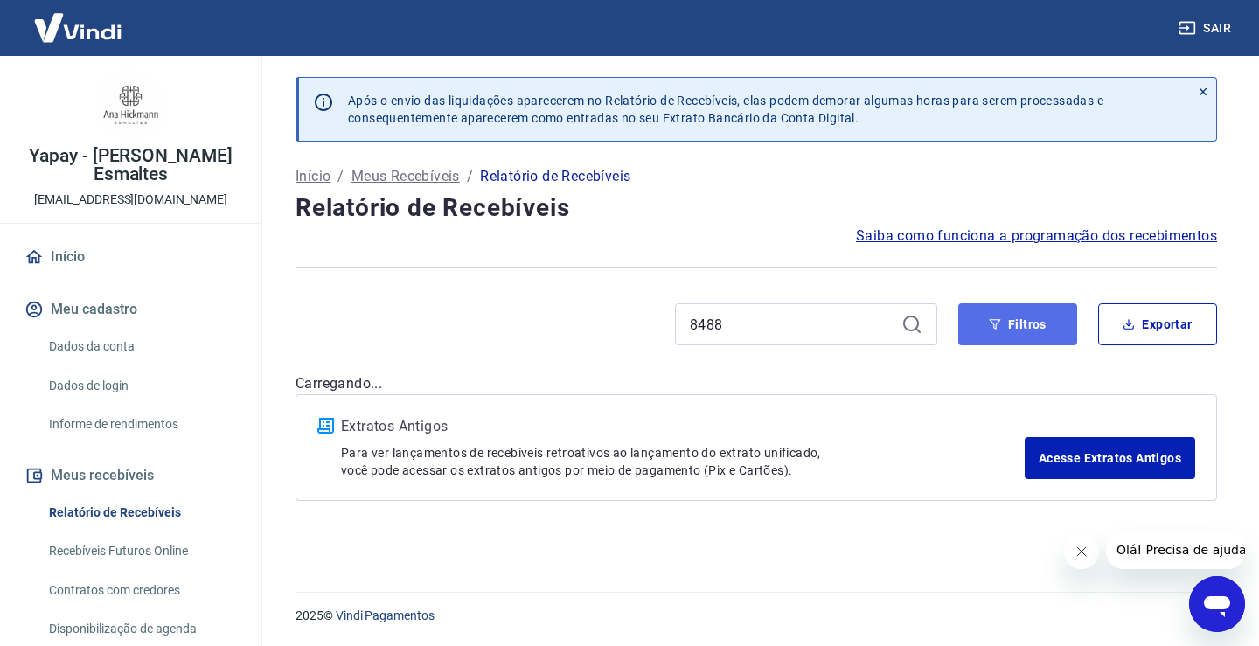
click at [1000, 322] on icon "button" at bounding box center [995, 324] width 12 height 12
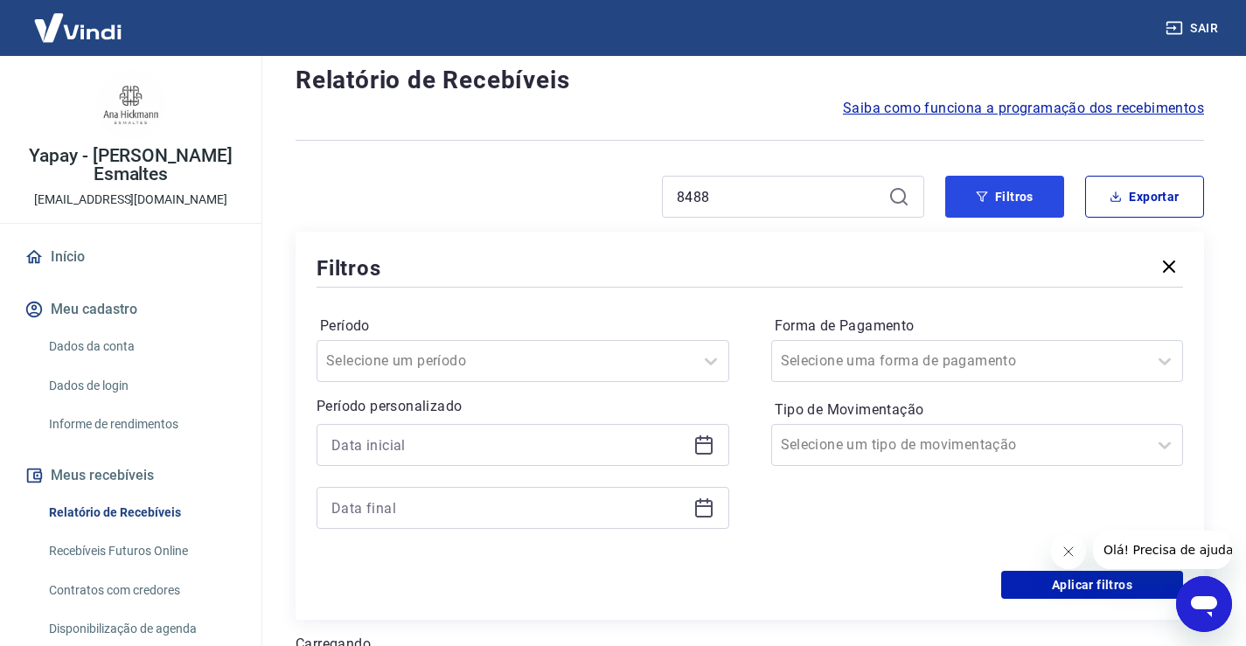
scroll to position [77, 0]
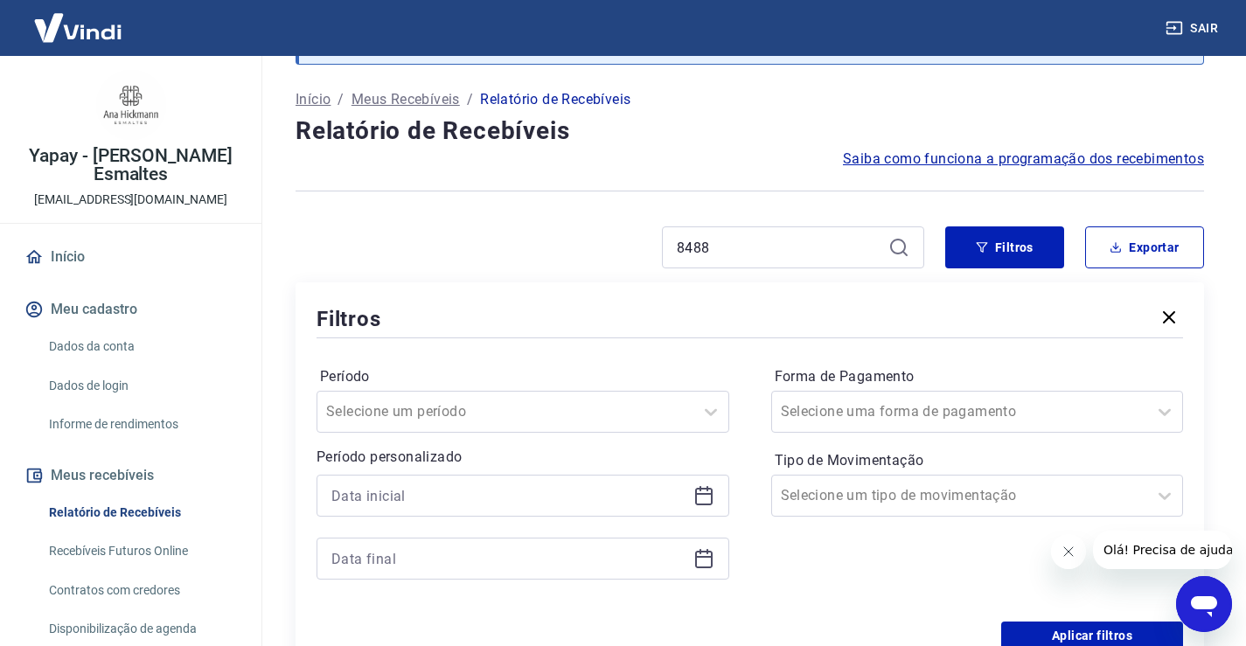
drag, startPoint x: 748, startPoint y: 262, endPoint x: 755, endPoint y: 246, distance: 18.0
click at [748, 259] on div "8488" at bounding box center [793, 247] width 262 height 42
drag, startPoint x: 755, startPoint y: 246, endPoint x: 643, endPoint y: 261, distance: 112.9
click at [643, 261] on div "8488" at bounding box center [610, 247] width 629 height 42
type input "9205"
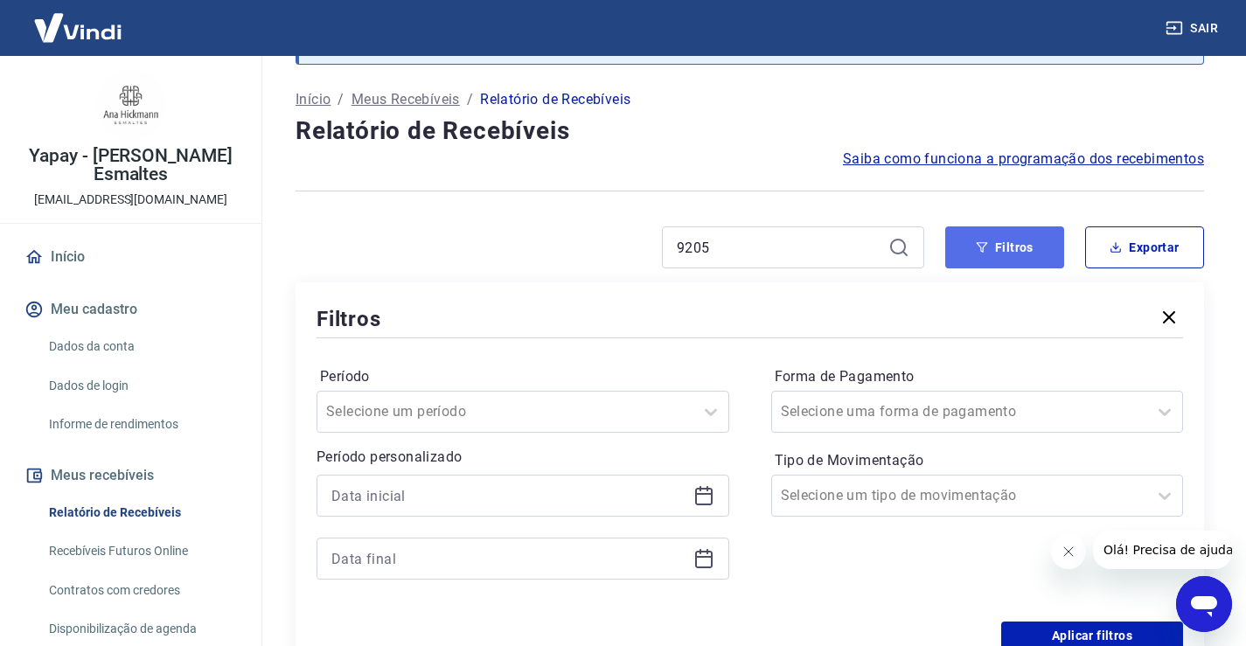
click at [1015, 246] on button "Filtros" at bounding box center [1004, 247] width 119 height 42
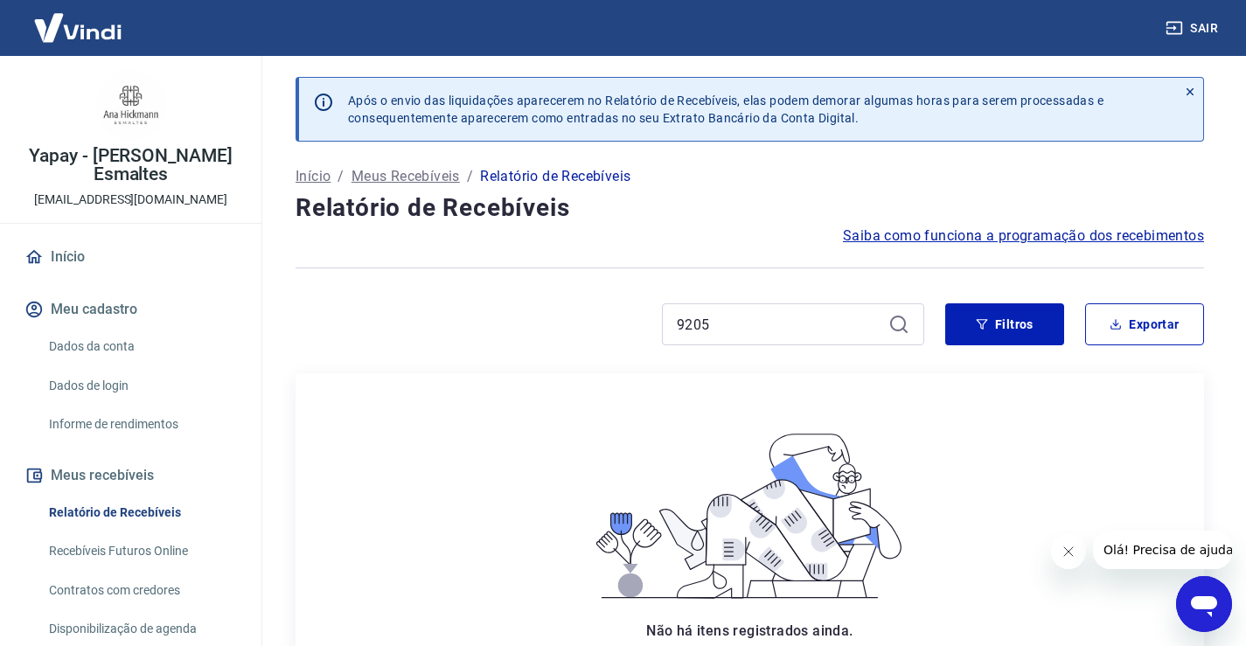
click at [779, 109] on p "Após o envio das liquidações aparecerem no Relatório de Recebíveis, elas podem …" at bounding box center [725, 109] width 755 height 35
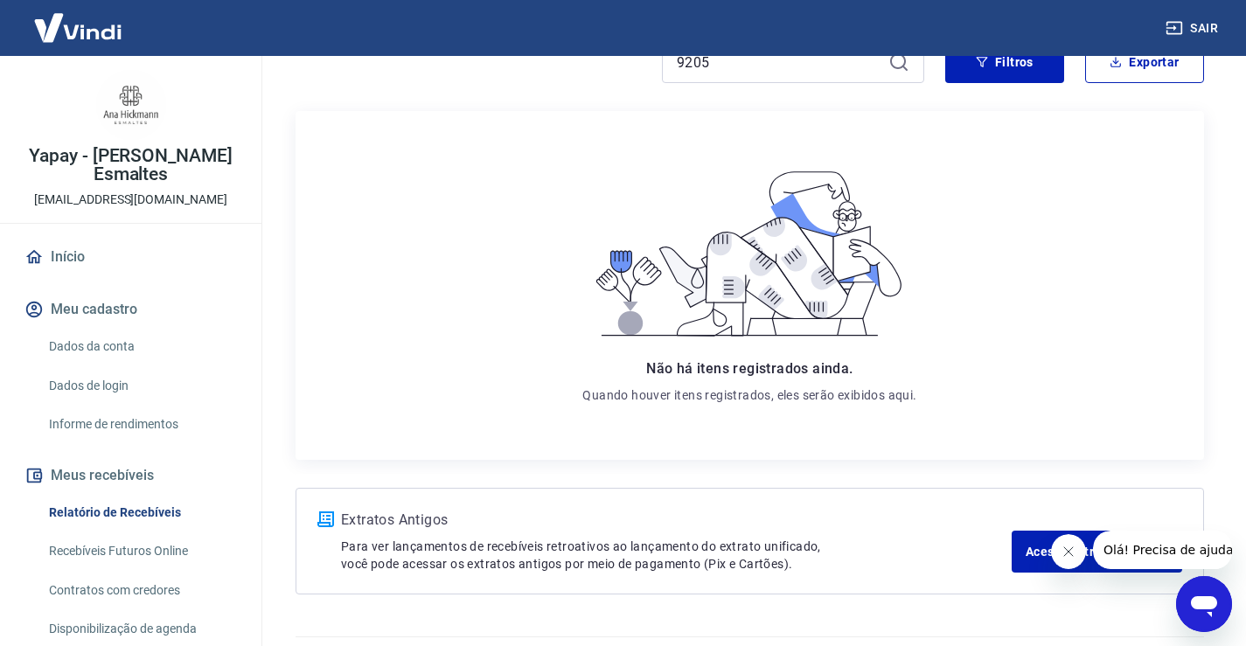
scroll to position [308, 0]
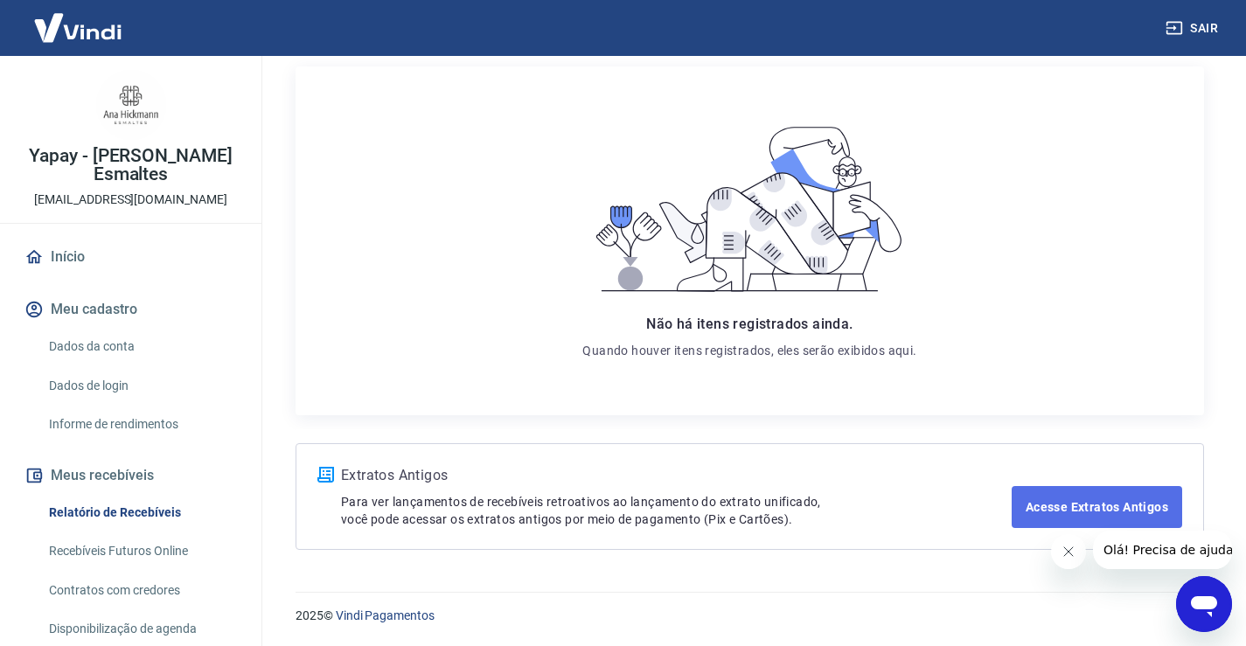
click at [1051, 509] on link "Acesse Extratos Antigos" at bounding box center [1097, 507] width 171 height 42
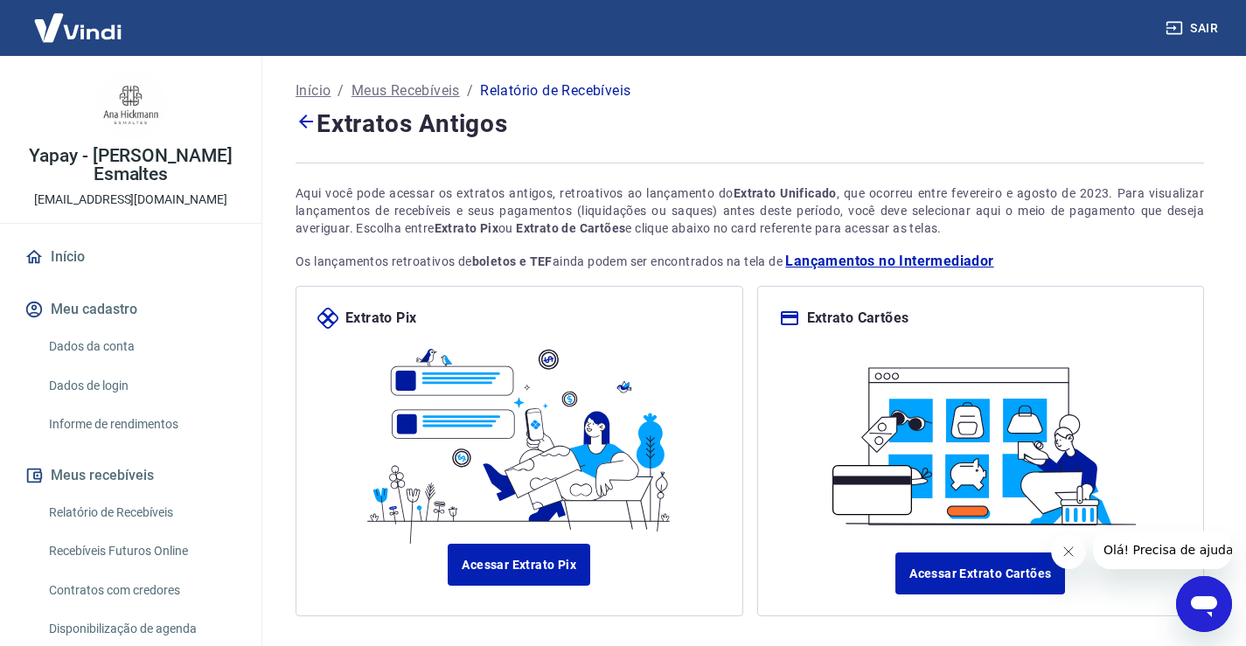
click at [506, 346] on img at bounding box center [519, 436] width 323 height 215
click at [539, 323] on div "Extrato Pix" at bounding box center [519, 318] width 404 height 21
click at [533, 351] on img at bounding box center [519, 436] width 323 height 215
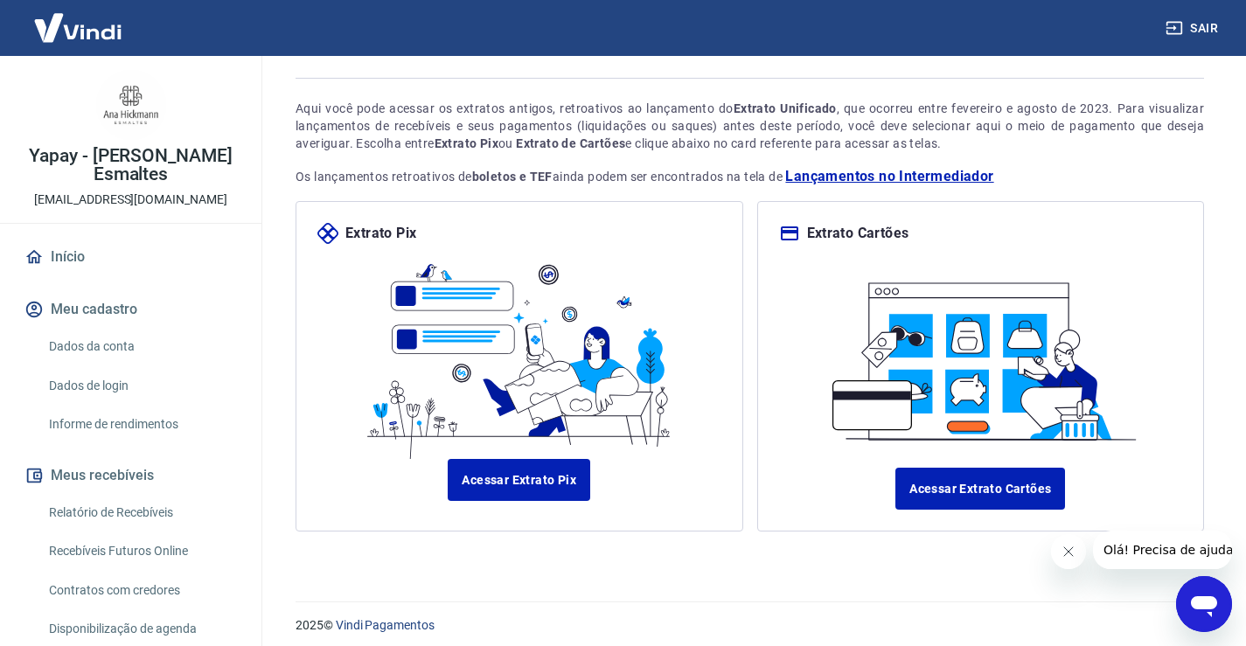
click at [509, 563] on div "Início / Meus Recebíveis / Relatório de Recebíveis Extratos Antigos Aqui você p…" at bounding box center [750, 275] width 950 height 609
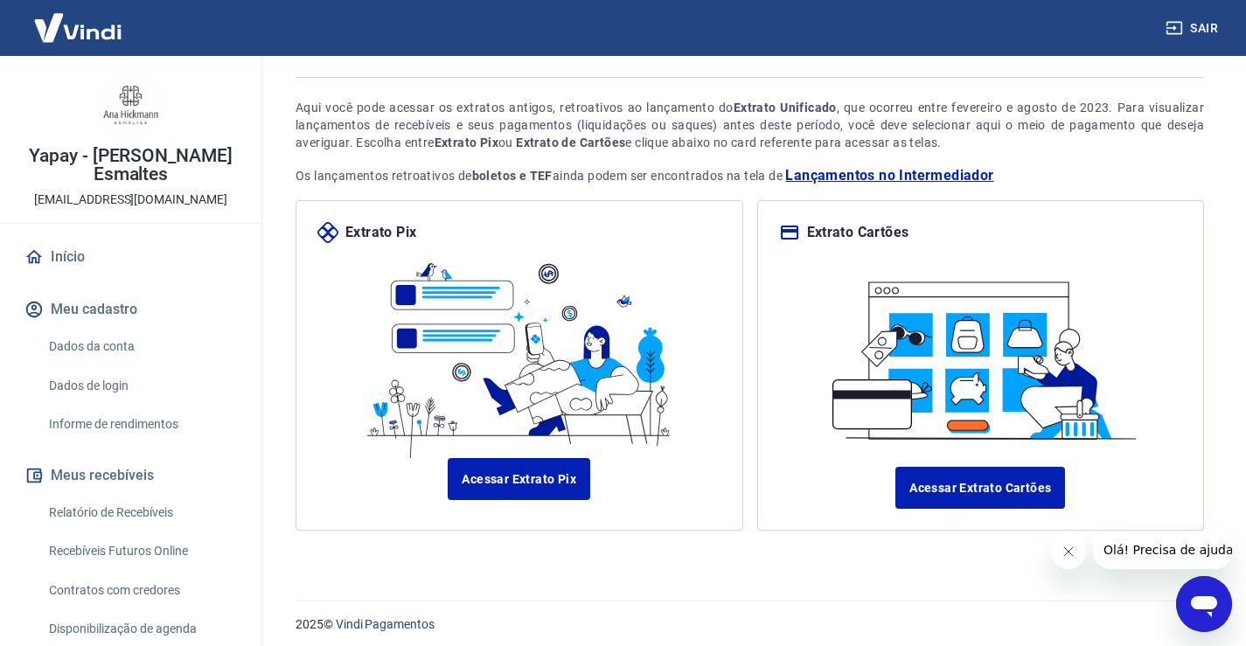
scroll to position [94, 0]
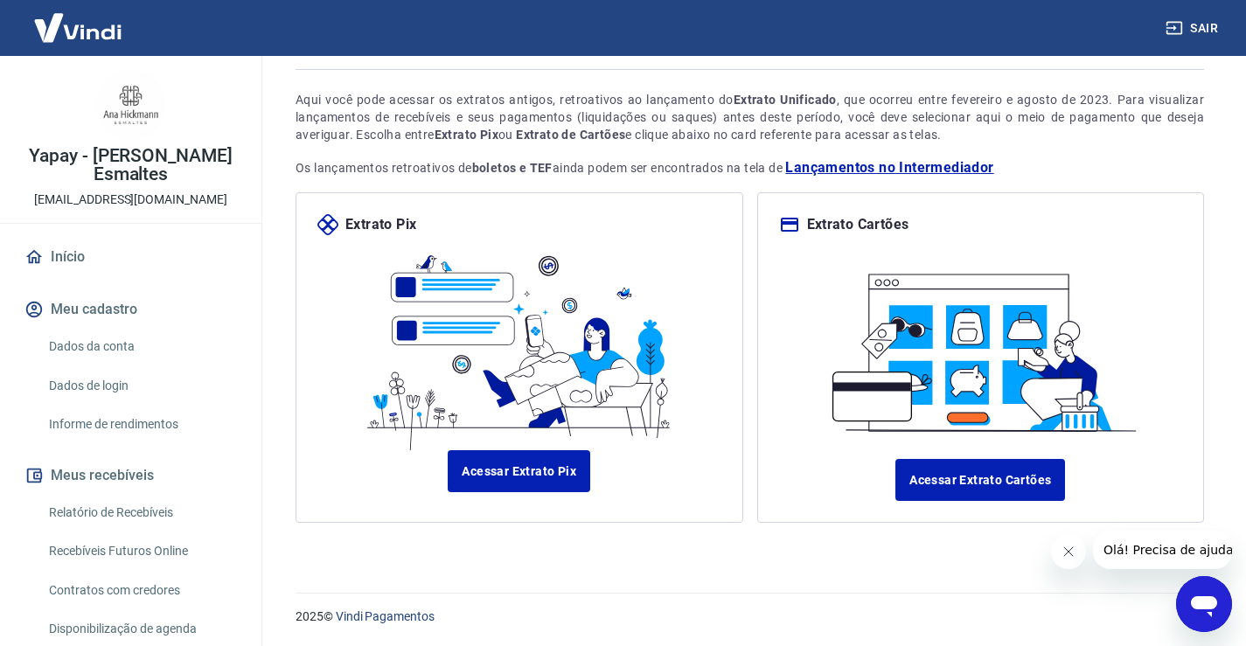
click at [532, 536] on div "Início / Meus Recebíveis / Relatório de Recebíveis Extratos Antigos Aqui você p…" at bounding box center [750, 266] width 908 height 567
drag, startPoint x: 522, startPoint y: 470, endPoint x: 12, endPoint y: 13, distance: 684.2
click at [522, 470] on link "Acessar Extrato Pix" at bounding box center [519, 471] width 143 height 42
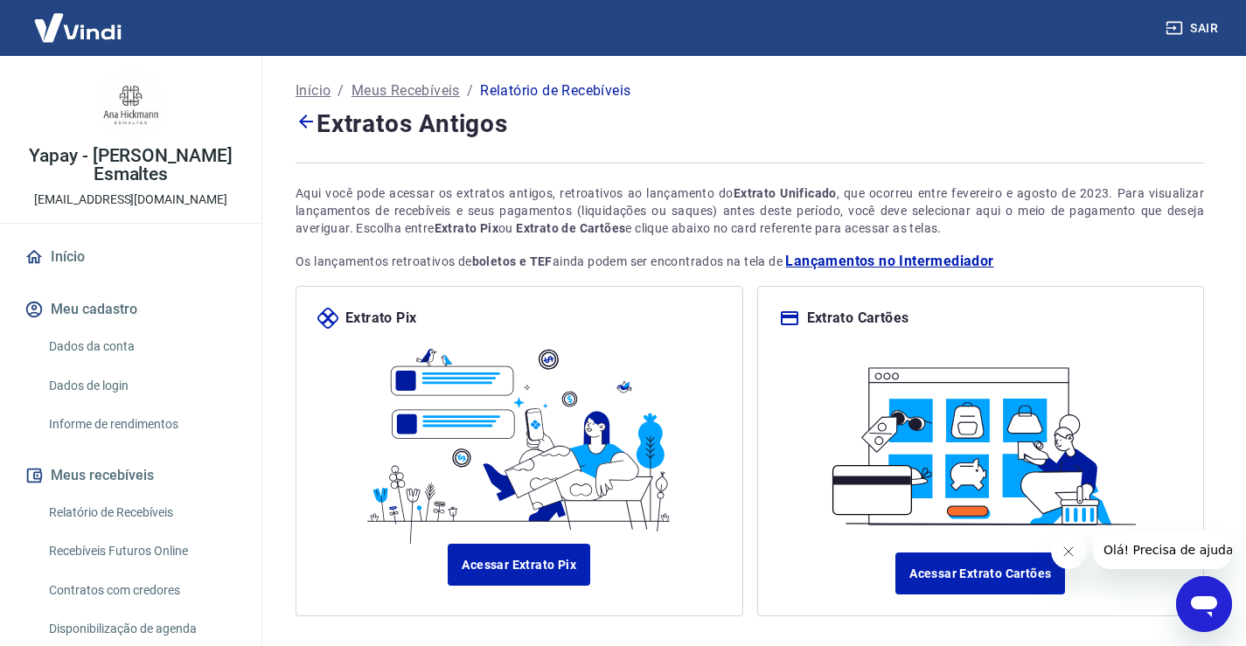
click at [895, 261] on span "Lançamentos no Intermediador" at bounding box center [889, 261] width 208 height 21
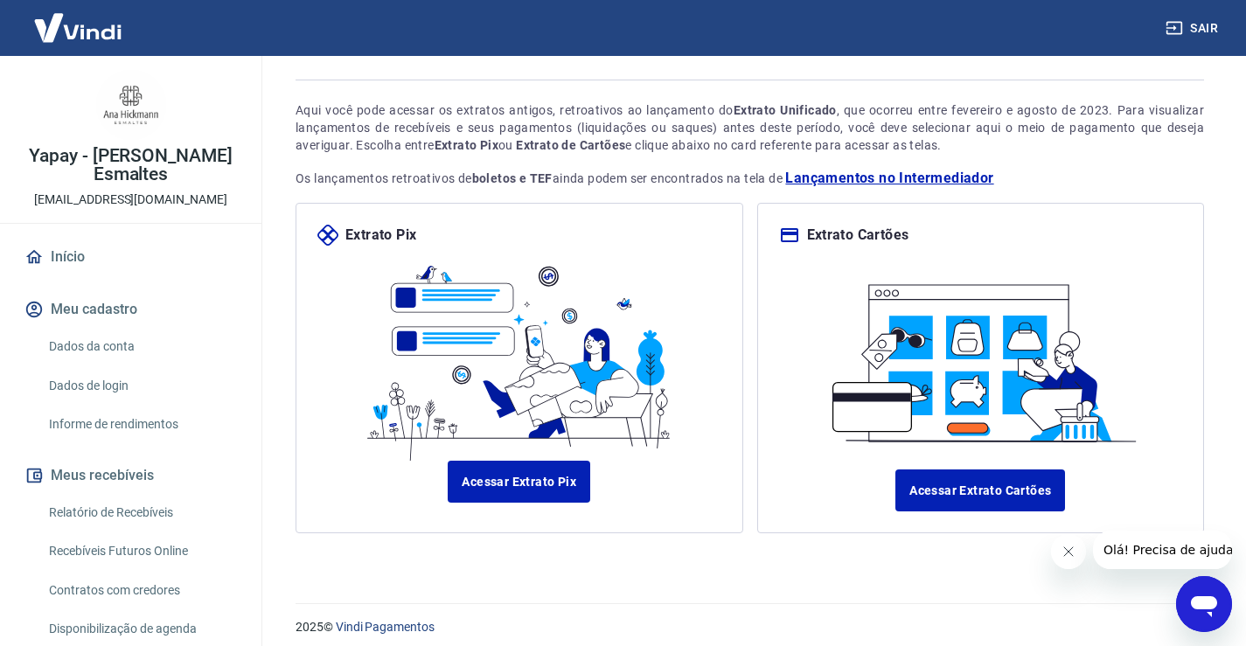
scroll to position [94, 0]
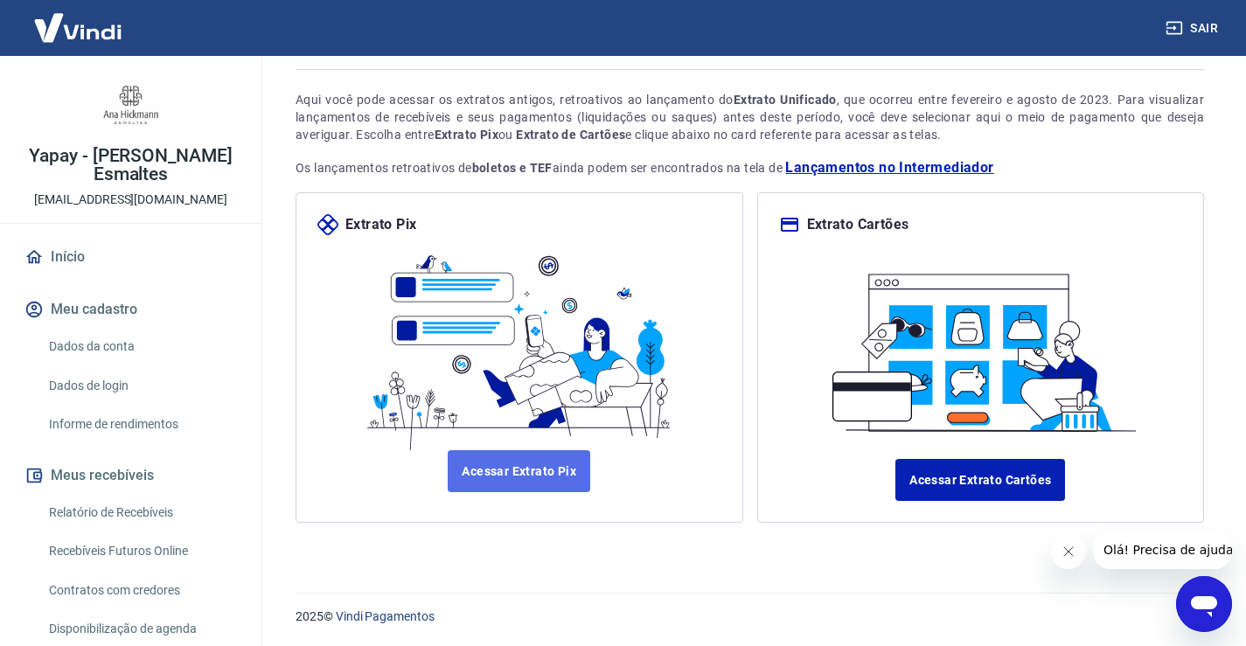
click at [519, 460] on link "Acessar Extrato Pix" at bounding box center [519, 471] width 143 height 42
click at [496, 477] on link "Acessar Extrato Pix" at bounding box center [519, 471] width 143 height 42
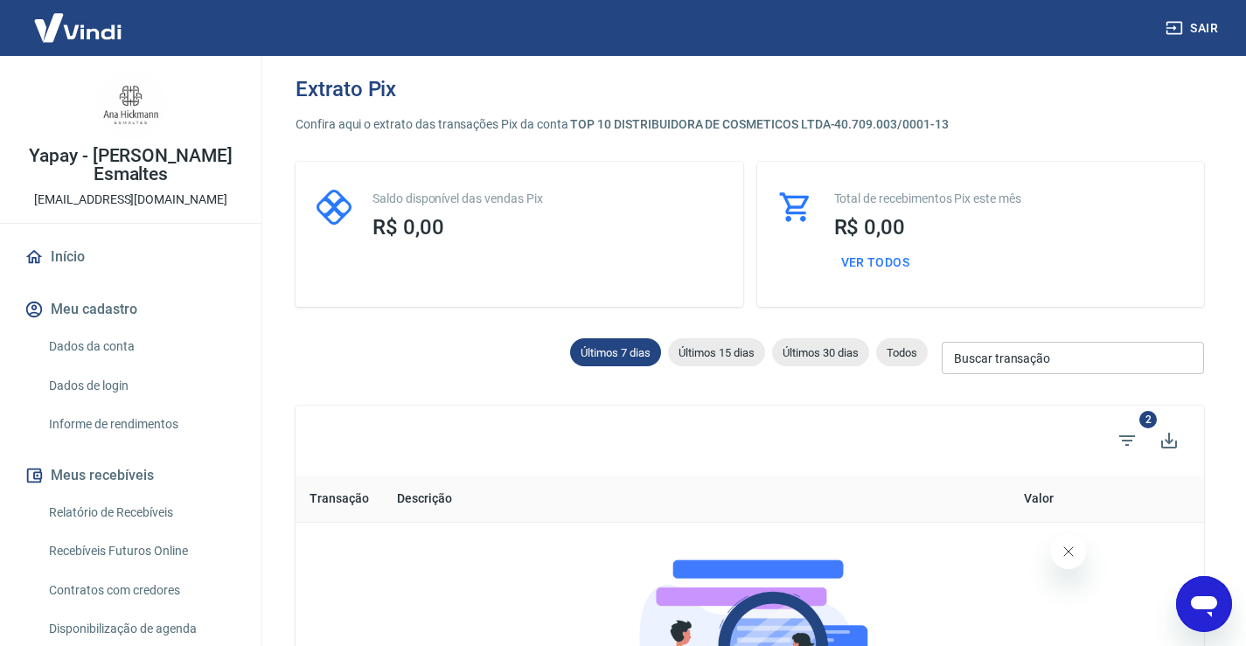
click at [122, 512] on link "Relatório de Recebíveis" at bounding box center [141, 513] width 198 height 36
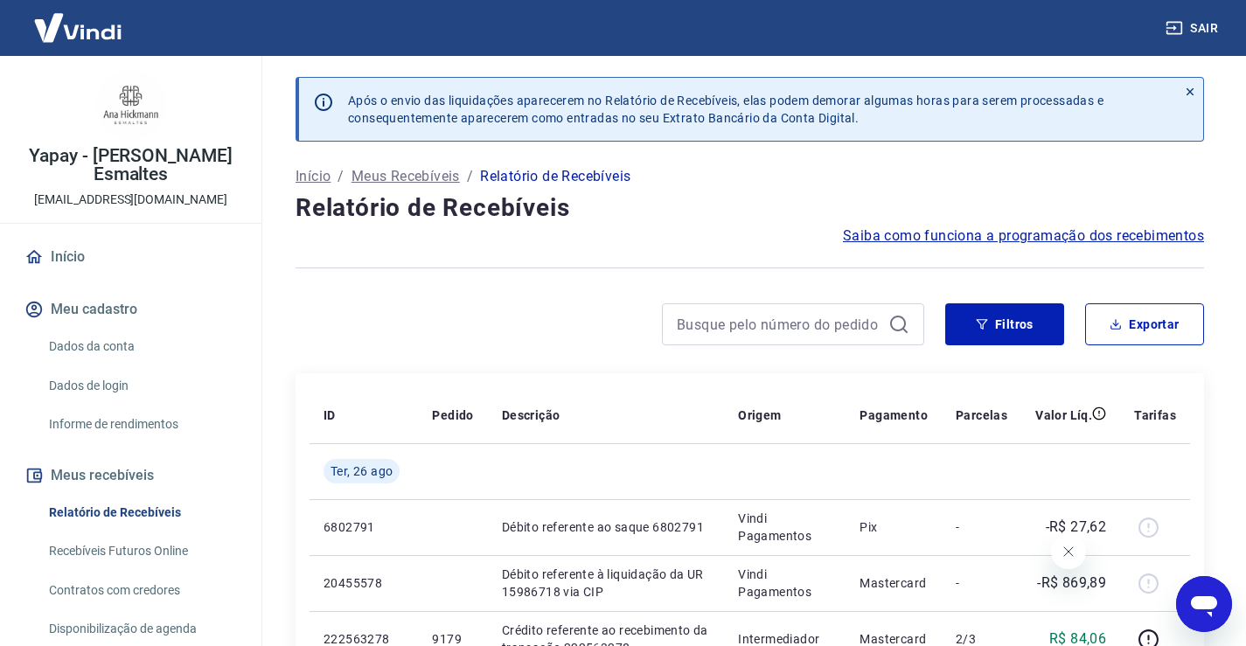
click at [131, 556] on link "Recebíveis Futuros Online" at bounding box center [141, 551] width 198 height 36
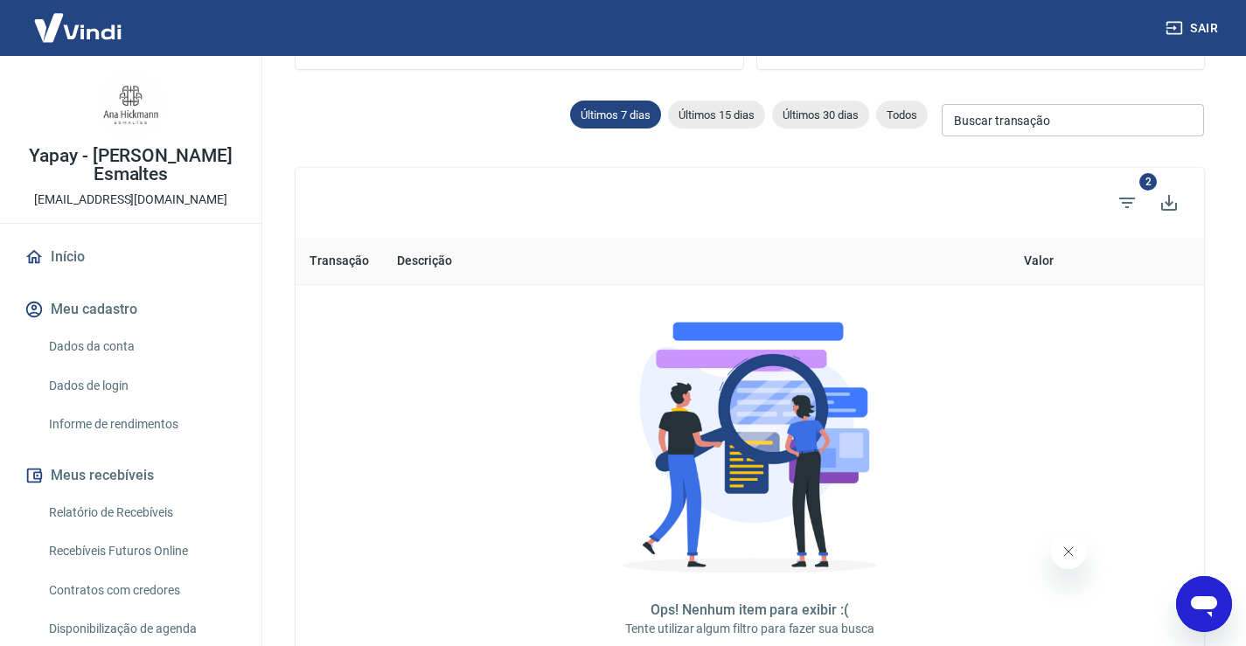
scroll to position [262, 0]
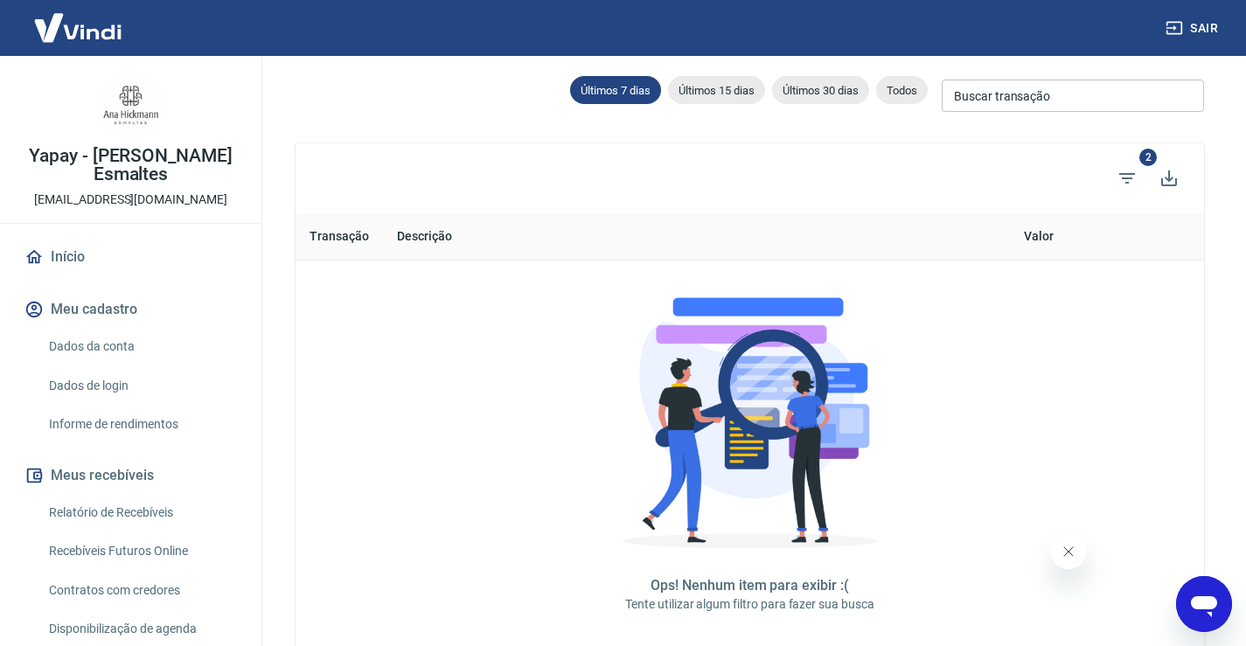
click at [131, 509] on link "Relatório de Recebíveis" at bounding box center [141, 513] width 198 height 36
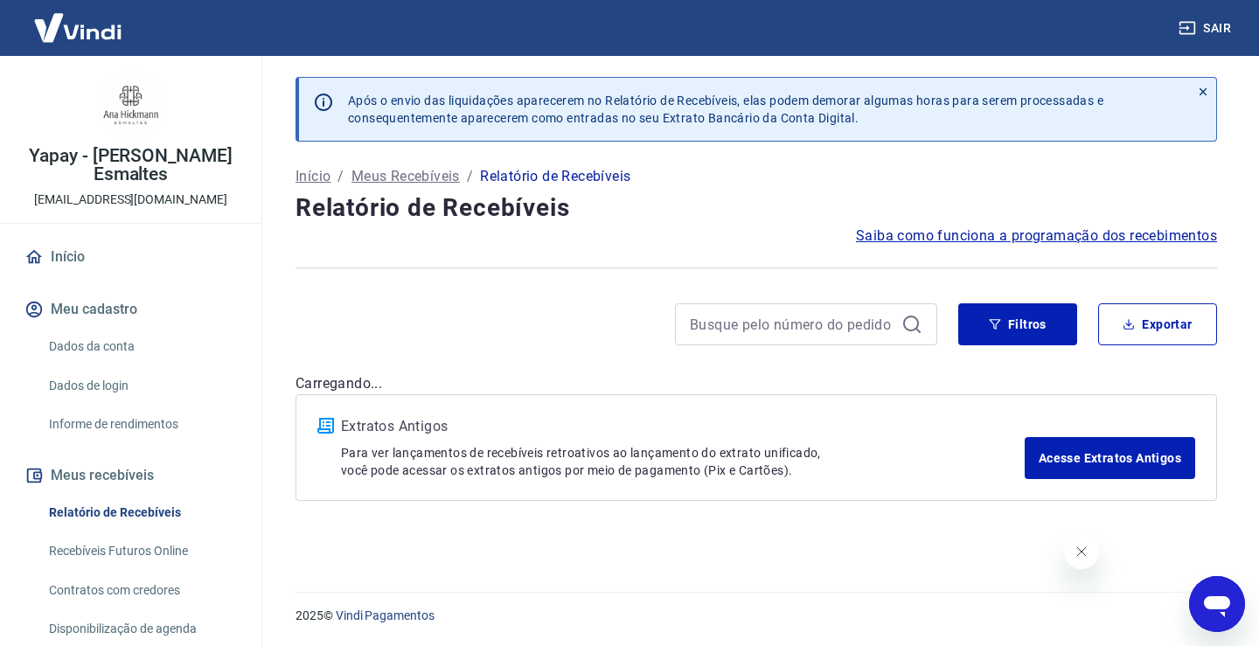
click at [1085, 548] on icon "Fechar mensagem da empresa" at bounding box center [1081, 552] width 14 height 14
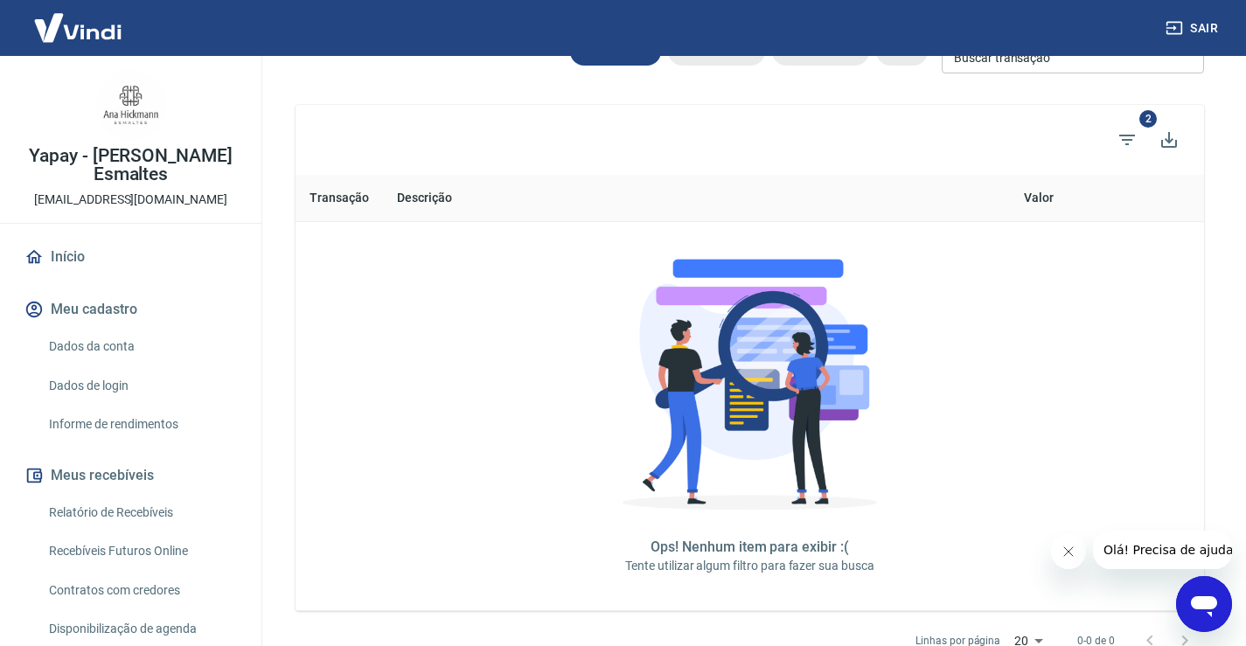
scroll to position [152, 0]
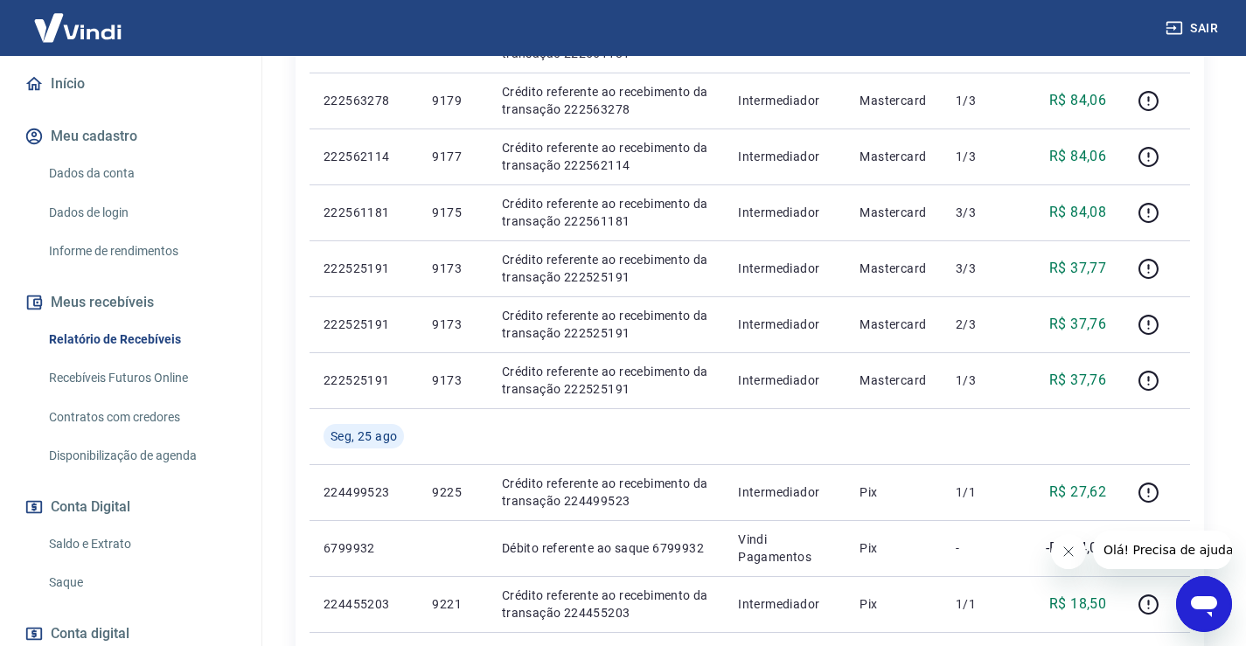
scroll to position [175, 0]
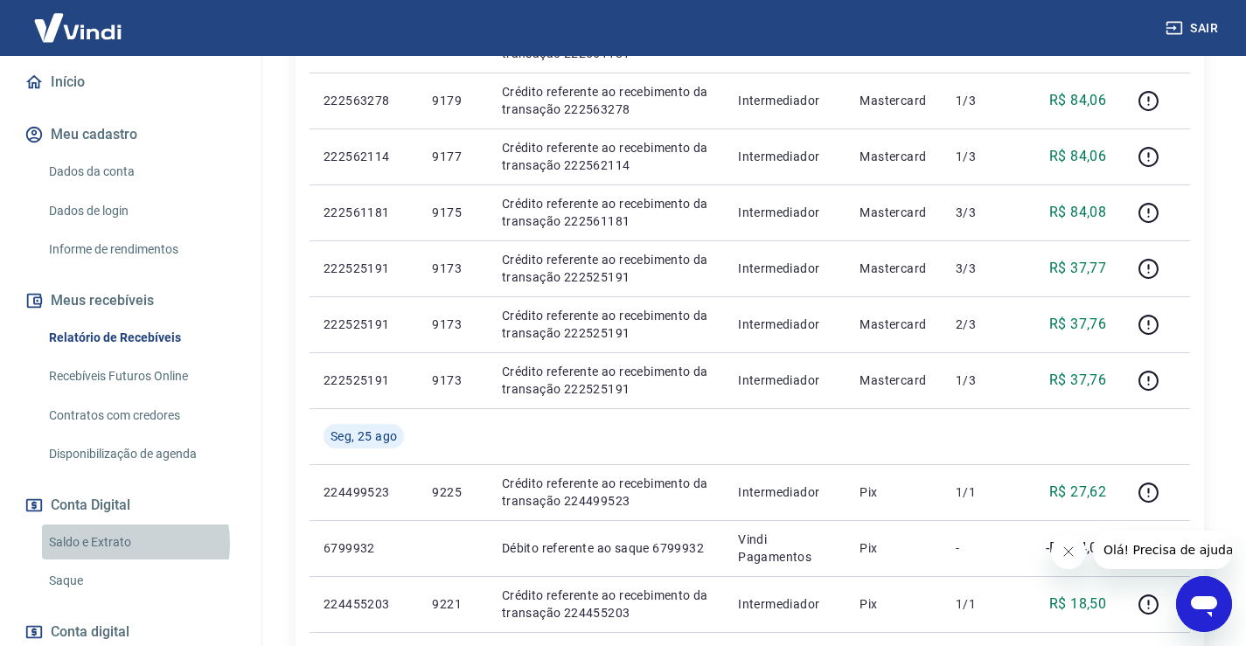
click at [115, 543] on link "Saldo e Extrato" at bounding box center [141, 543] width 198 height 36
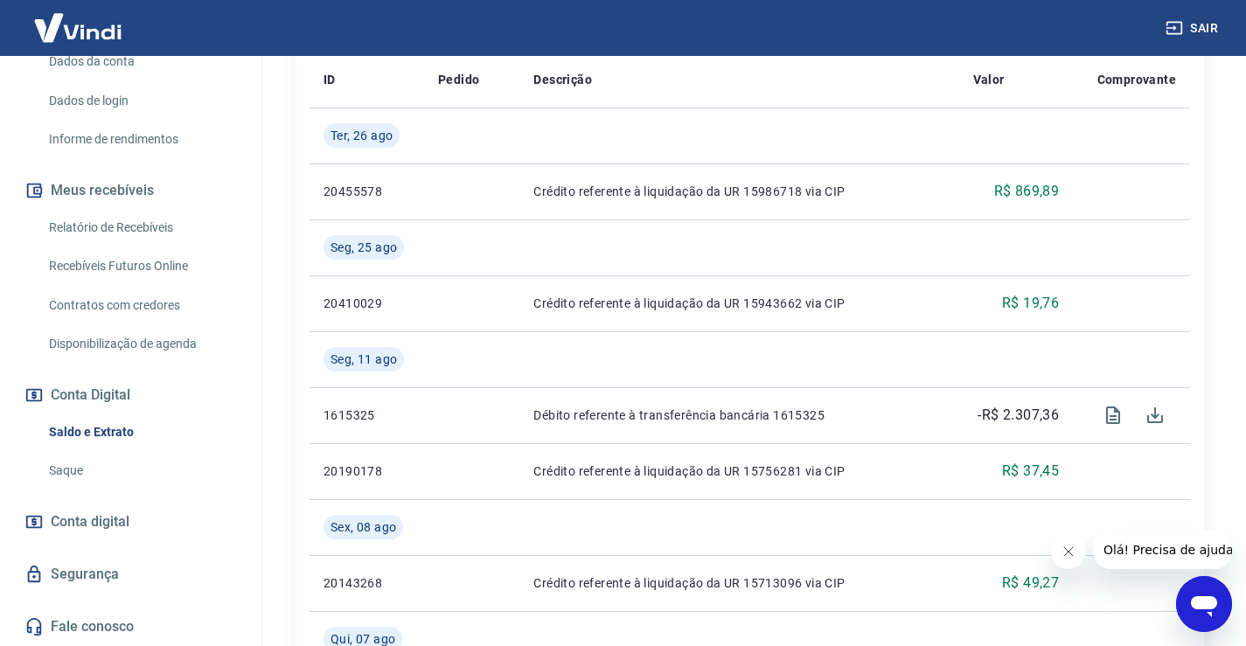
scroll to position [507, 0]
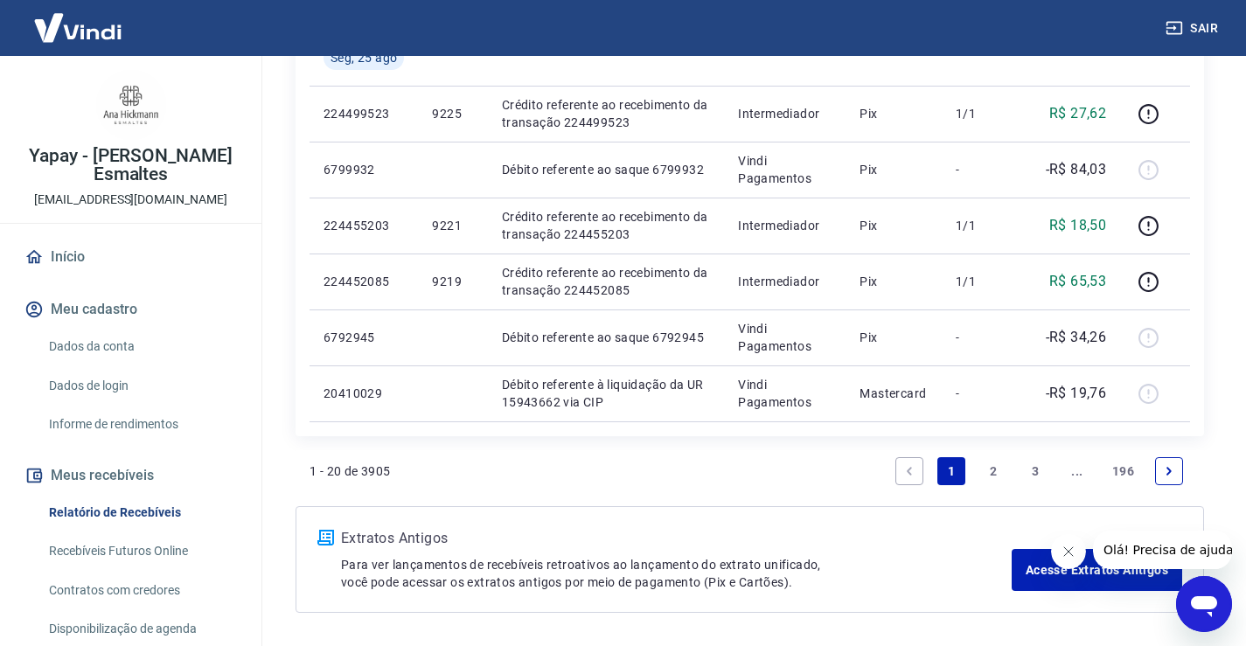
scroll to position [1312, 0]
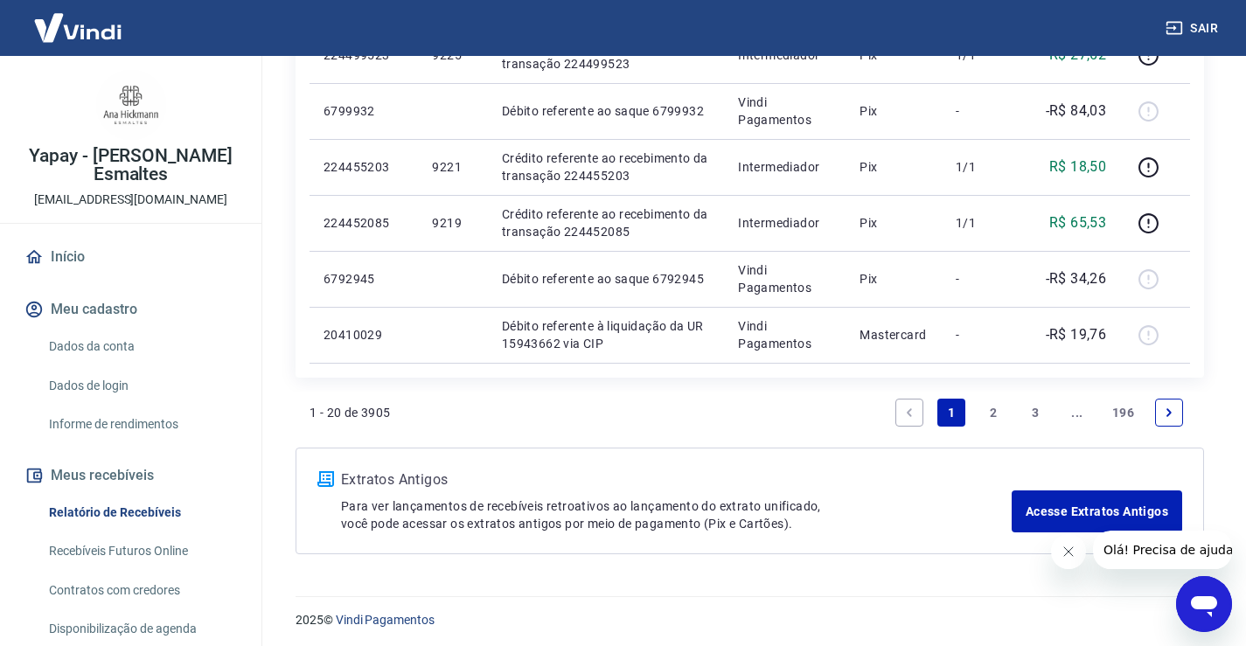
click at [987, 412] on link "2" at bounding box center [993, 413] width 28 height 28
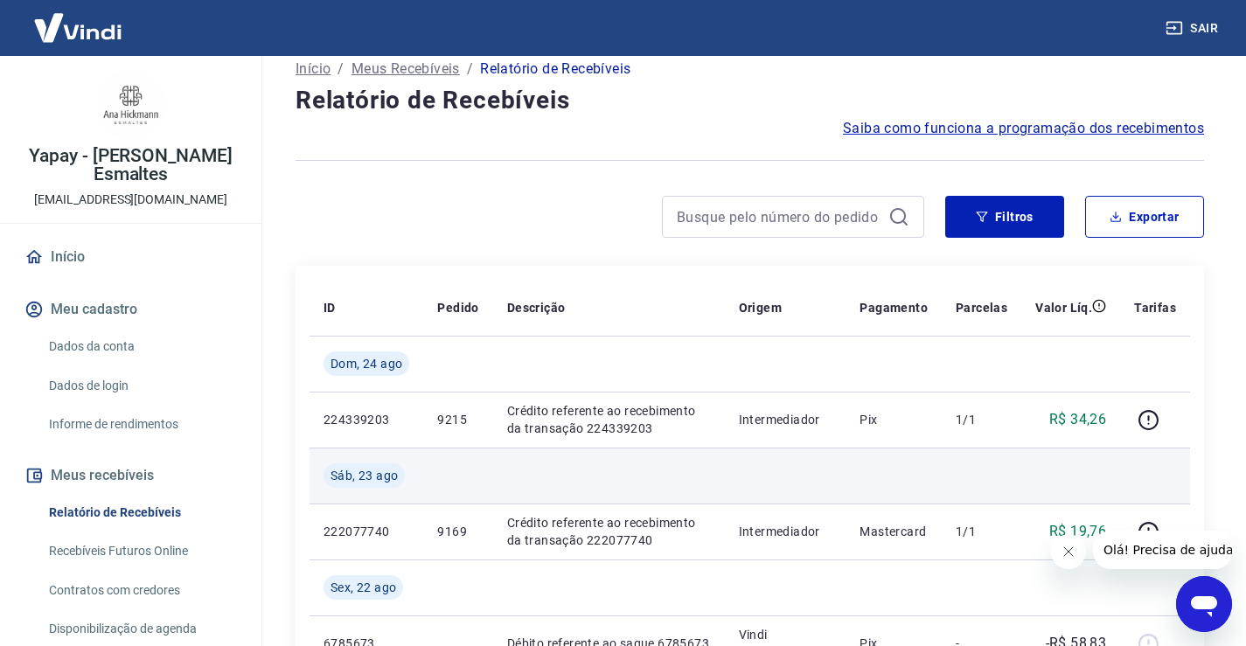
scroll to position [87, 0]
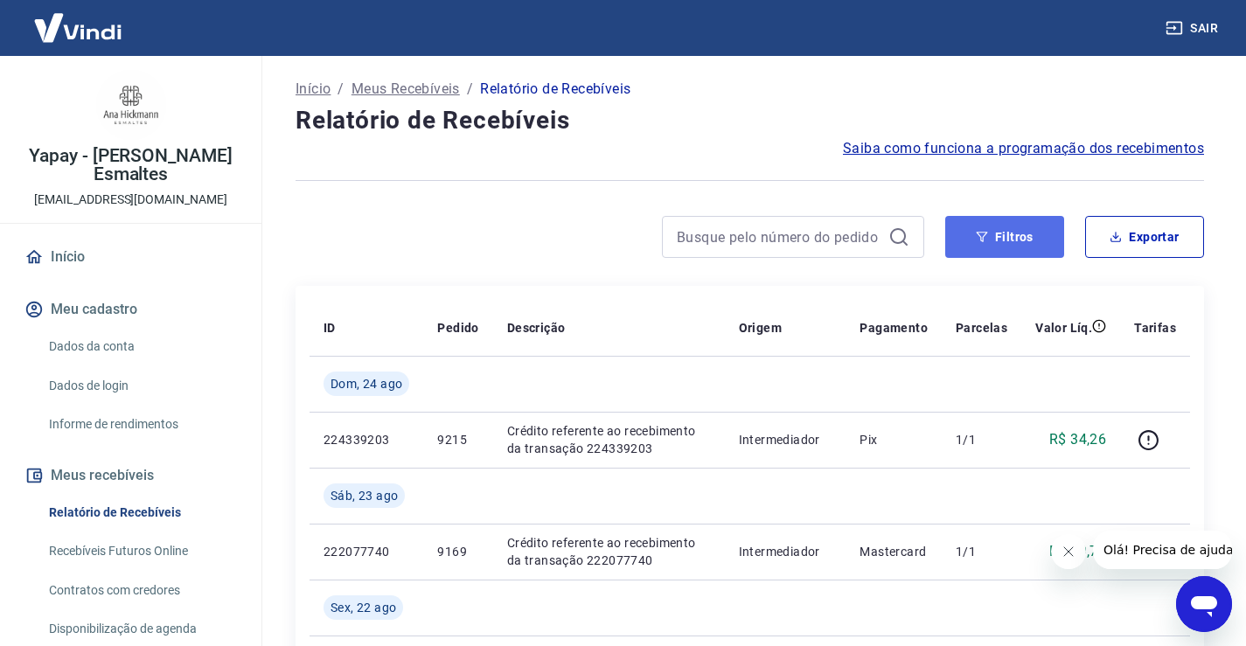
click at [1033, 240] on button "Filtros" at bounding box center [1004, 237] width 119 height 42
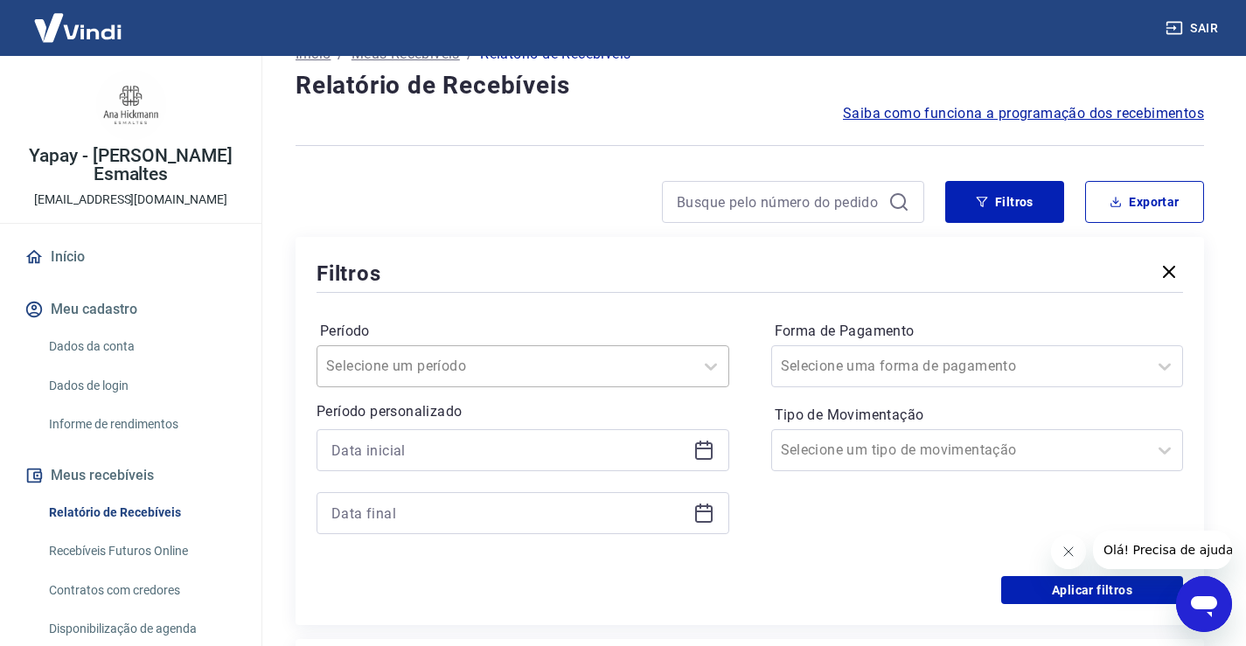
click at [571, 387] on div "Selecione um período" at bounding box center [523, 366] width 413 height 42
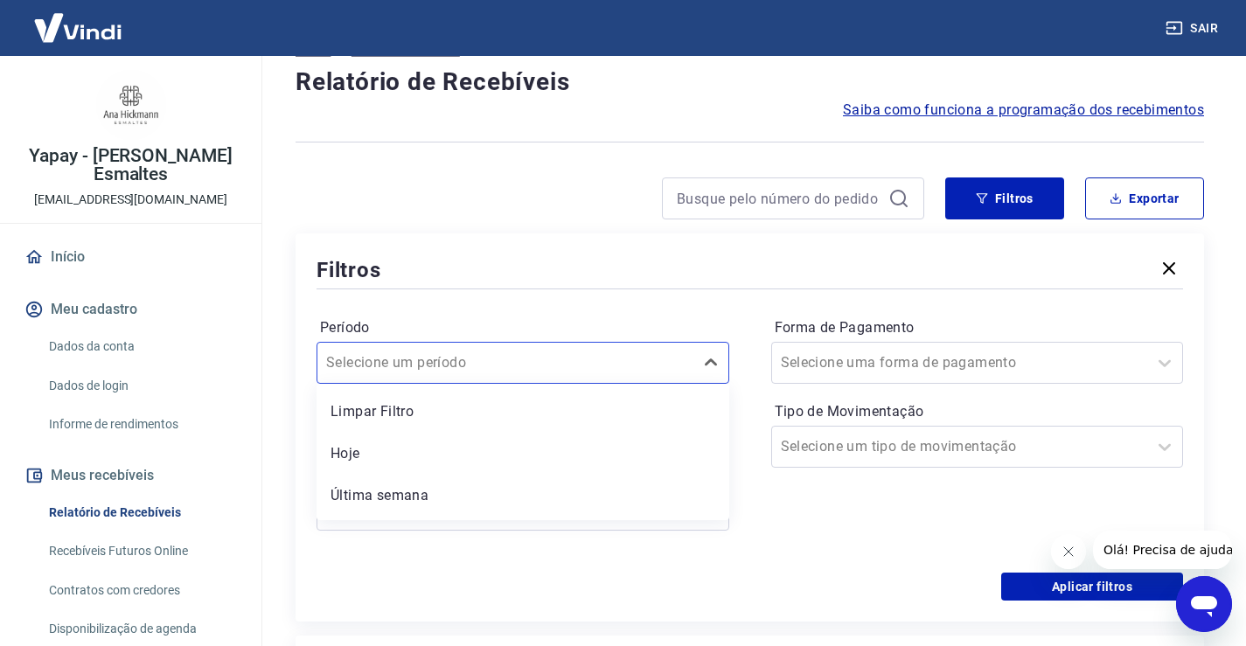
drag, startPoint x: 826, startPoint y: 512, endPoint x: 574, endPoint y: 509, distance: 252.7
click at [825, 512] on div "Forma de Pagamento Selecione uma forma de pagamento Tipo de Movimentação Seleci…" at bounding box center [977, 433] width 413 height 238
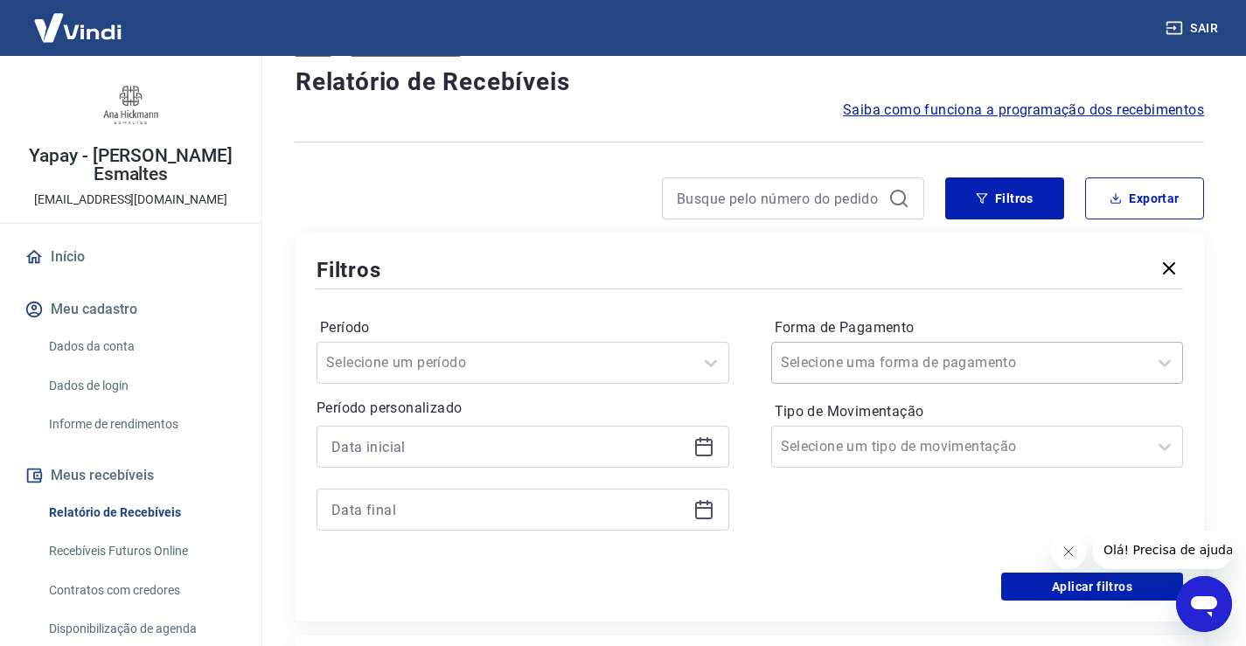
click at [858, 359] on input "Forma de Pagamento" at bounding box center [869, 362] width 177 height 21
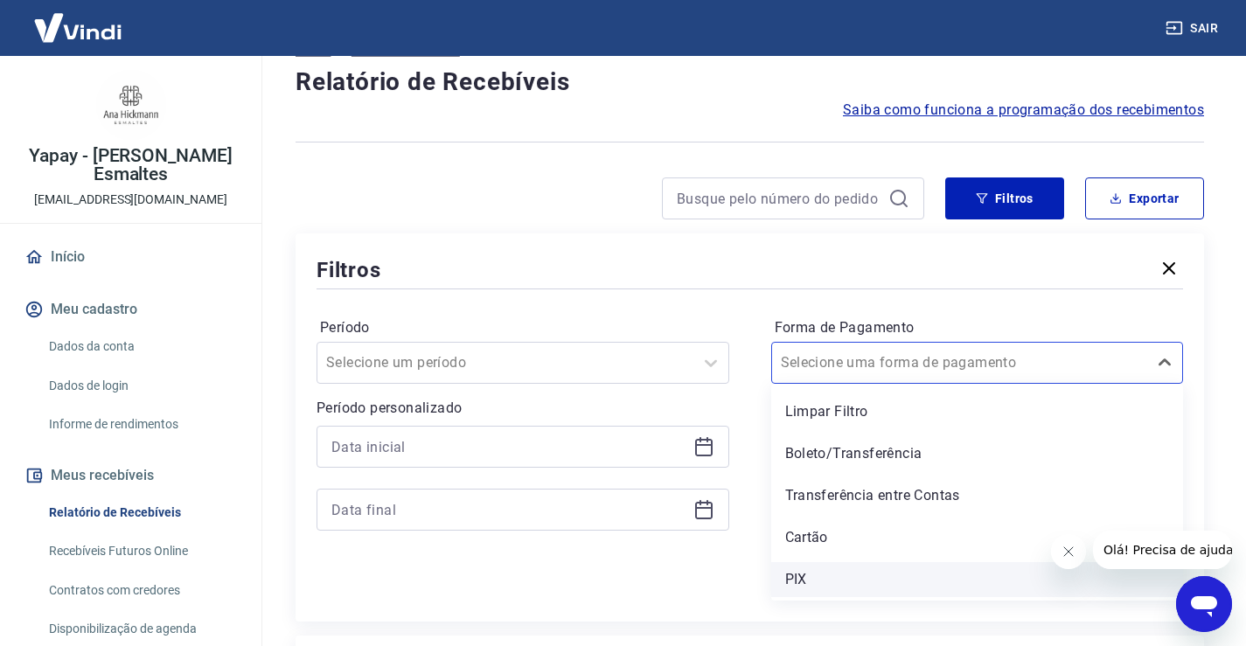
click at [801, 580] on div "PIX" at bounding box center [977, 579] width 413 height 35
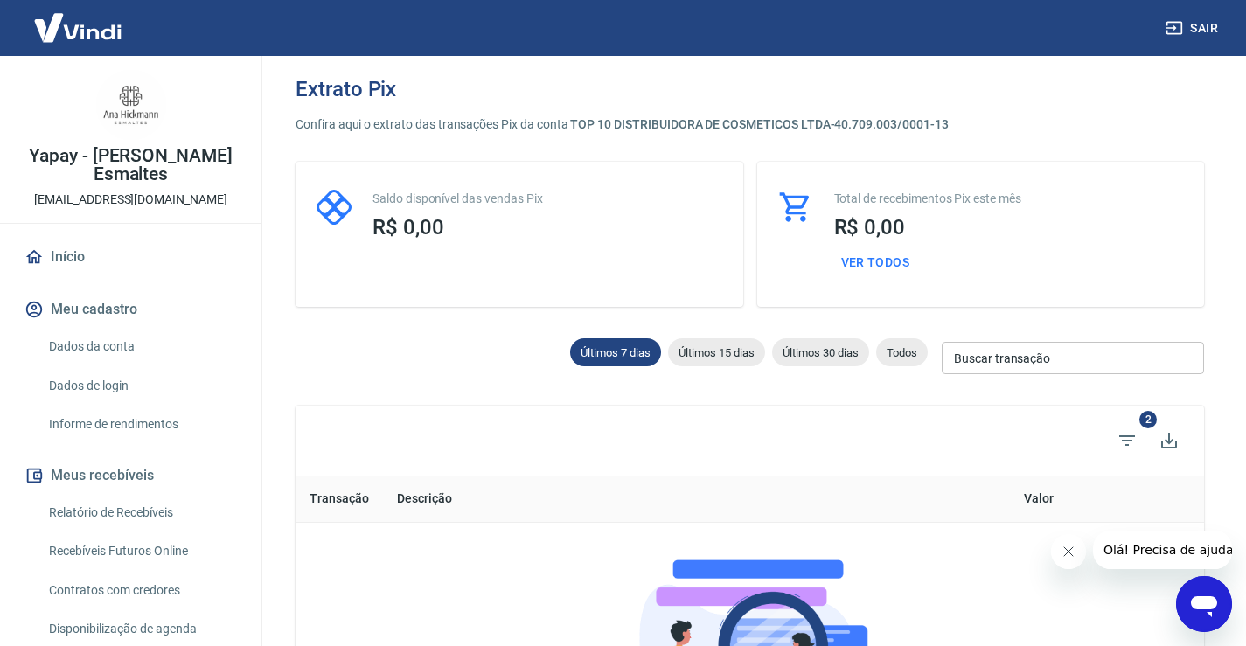
click at [106, 507] on link "Relatório de Recebíveis" at bounding box center [141, 513] width 198 height 36
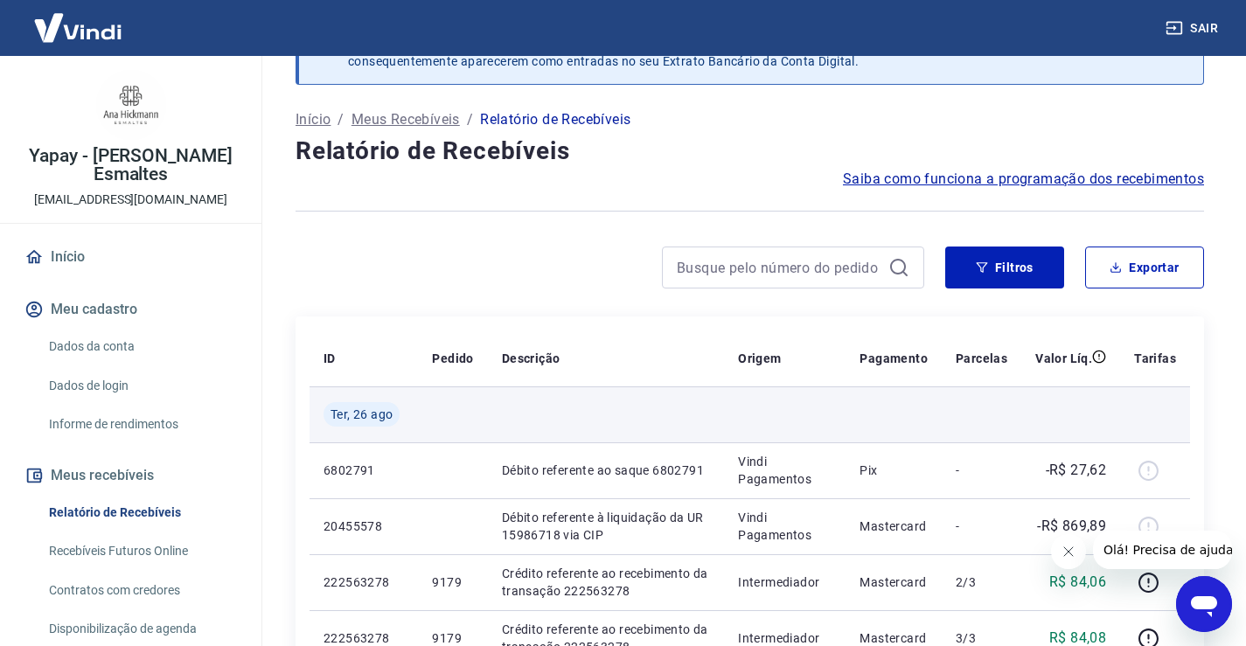
scroll to position [87, 0]
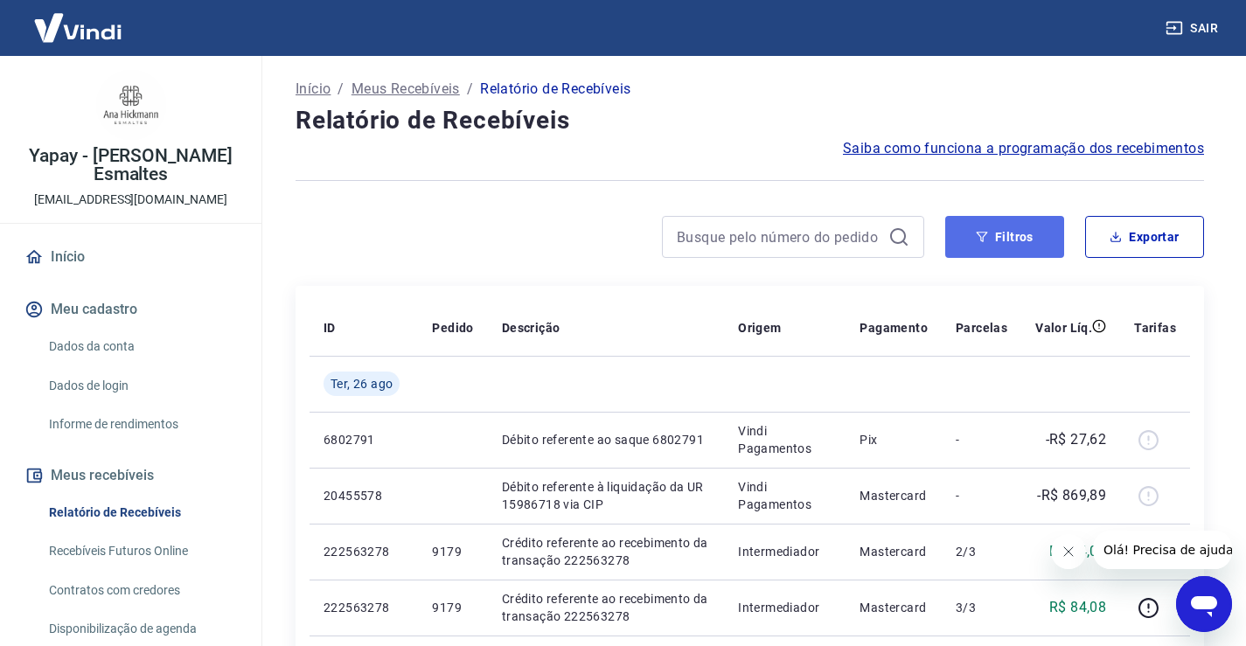
click at [1040, 230] on button "Filtros" at bounding box center [1004, 237] width 119 height 42
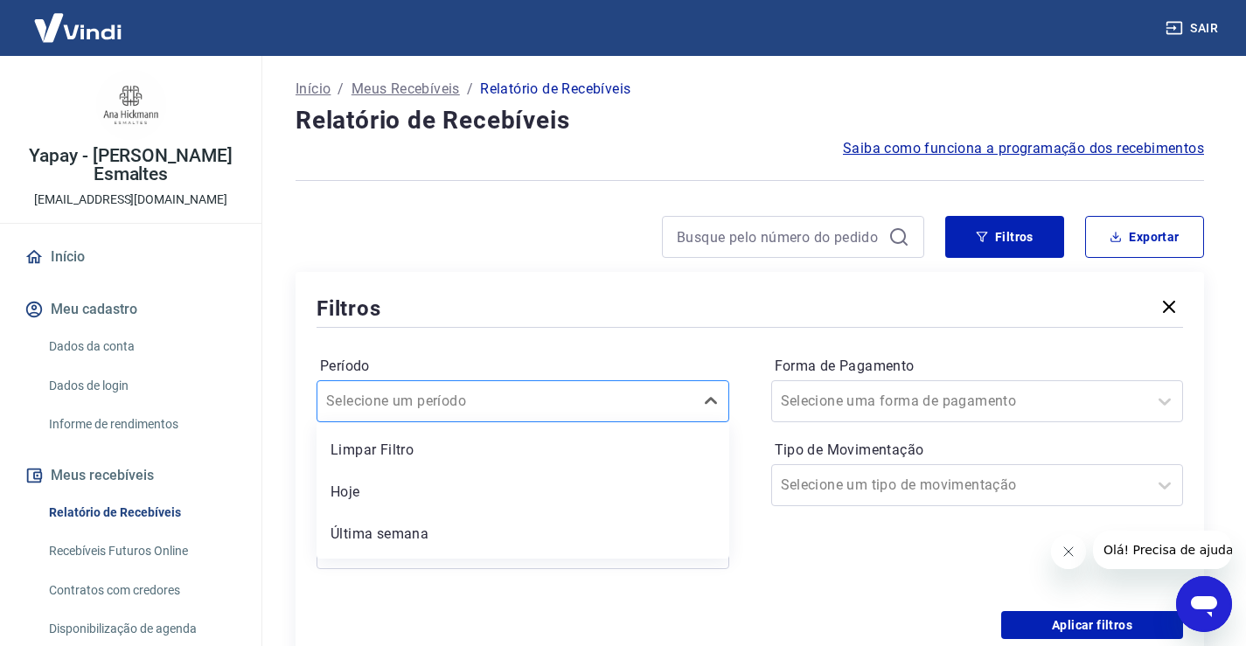
click at [459, 417] on div "option Limpar Filtro focused, 1 of 7. 7 results available. Use Up and Down to c…" at bounding box center [523, 401] width 413 height 42
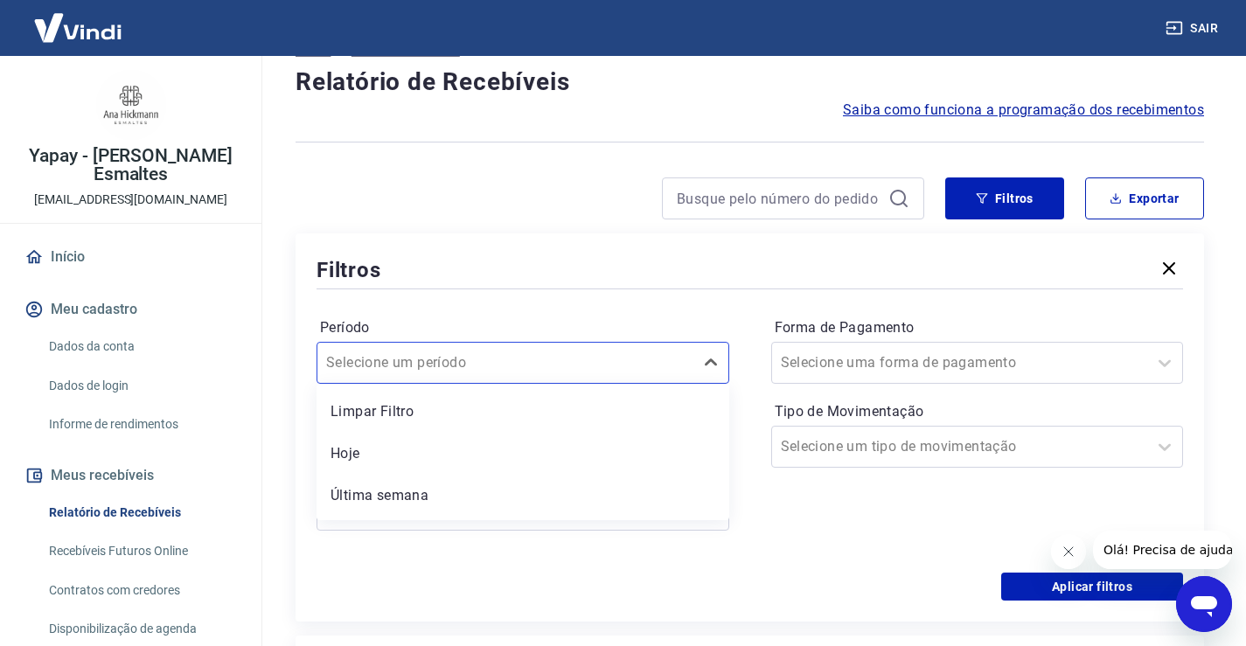
click at [520, 285] on div at bounding box center [750, 289] width 866 height 8
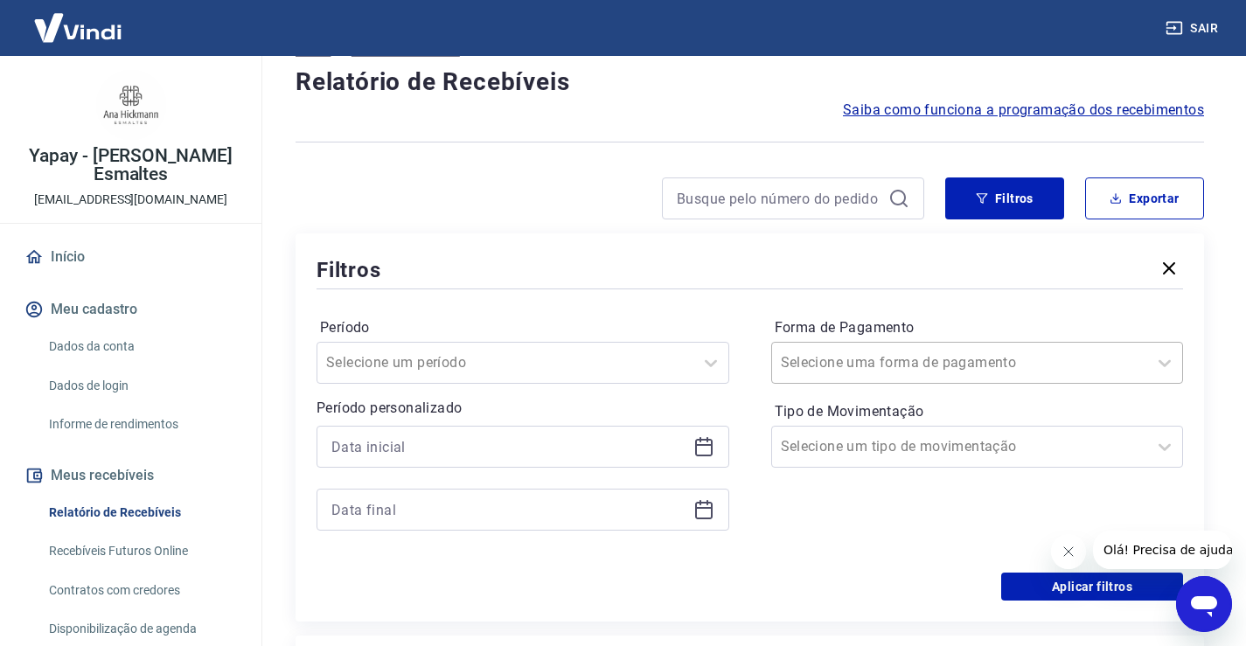
click at [824, 370] on input "Forma de Pagamento" at bounding box center [869, 362] width 177 height 21
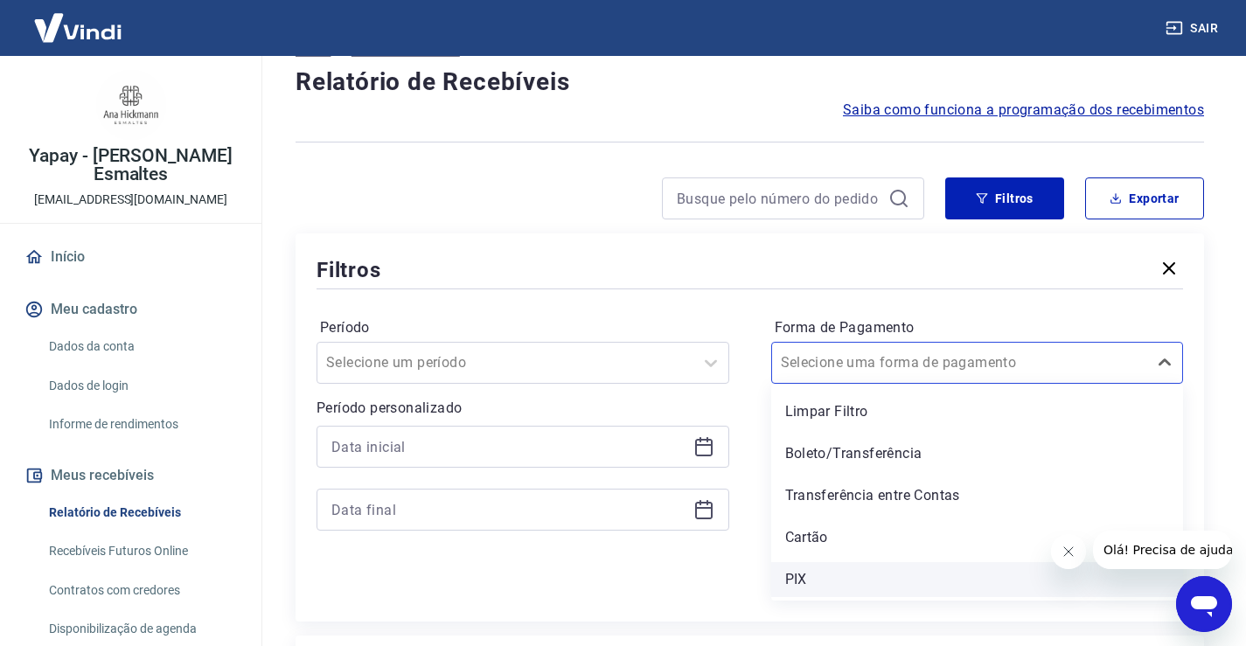
click at [816, 585] on div "PIX" at bounding box center [977, 579] width 413 height 35
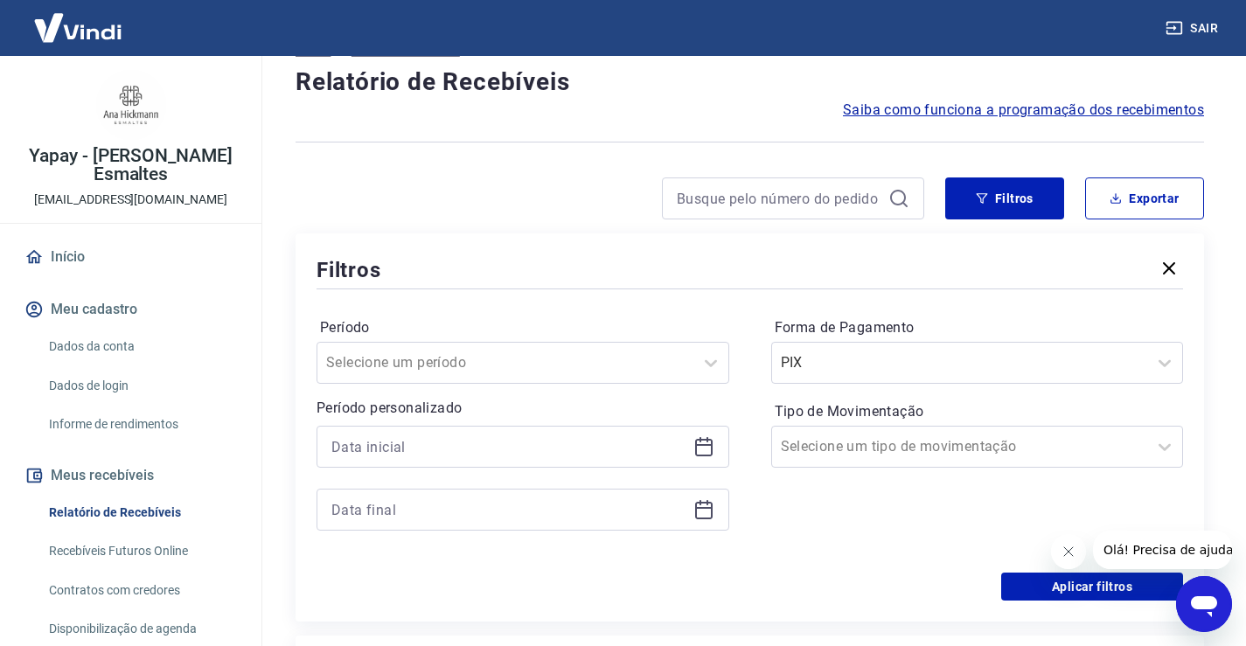
click at [808, 573] on div "Aplicar filtros" at bounding box center [750, 587] width 866 height 28
click at [1085, 583] on button "Aplicar filtros" at bounding box center [1092, 587] width 182 height 28
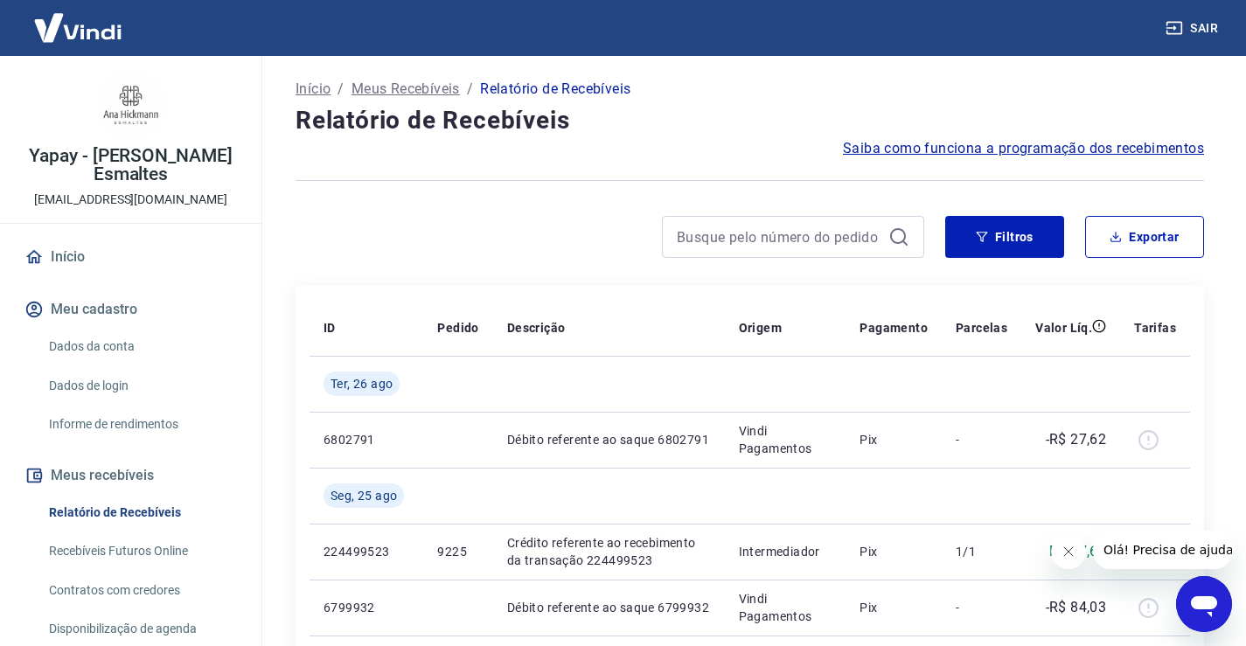
click at [1062, 549] on icon "Fechar mensagem da empresa" at bounding box center [1068, 552] width 14 height 14
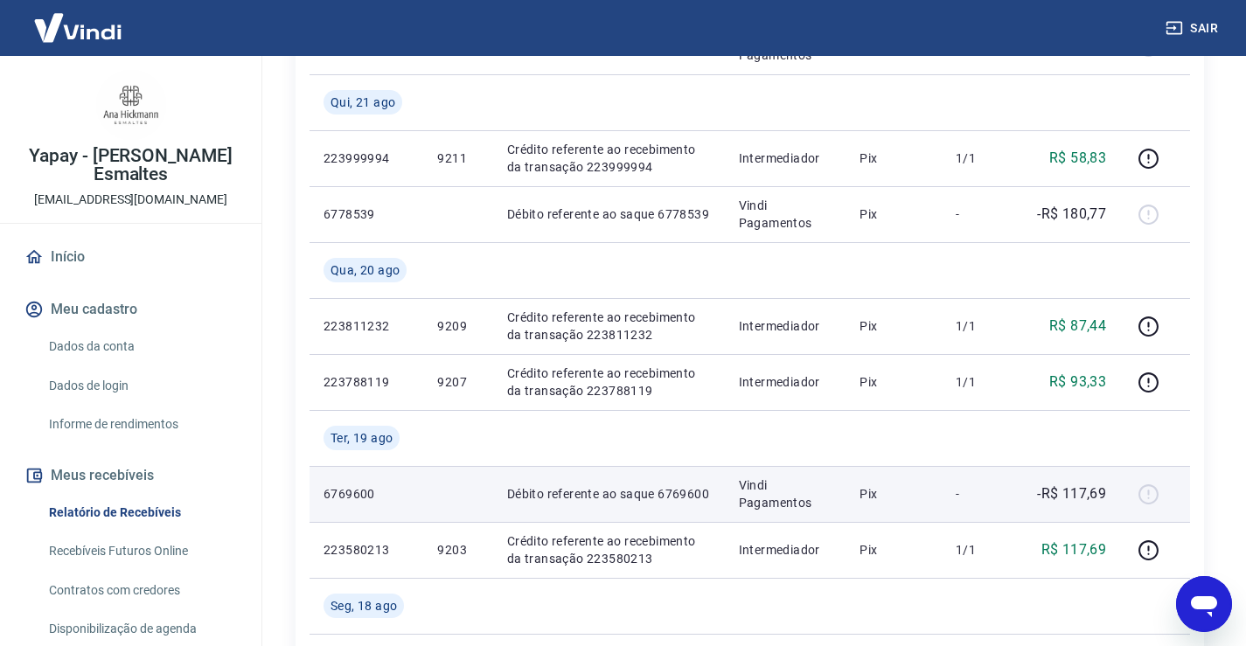
scroll to position [1049, 0]
